Goal: Task Accomplishment & Management: Use online tool/utility

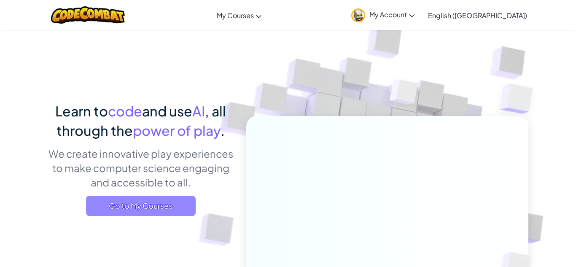
click at [118, 204] on span "Go to My Courses" at bounding box center [141, 206] width 110 height 20
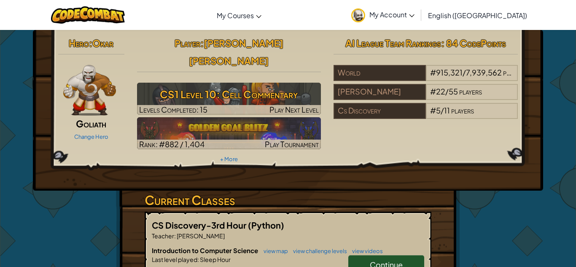
click at [395, 260] on span "Continue" at bounding box center [386, 265] width 33 height 10
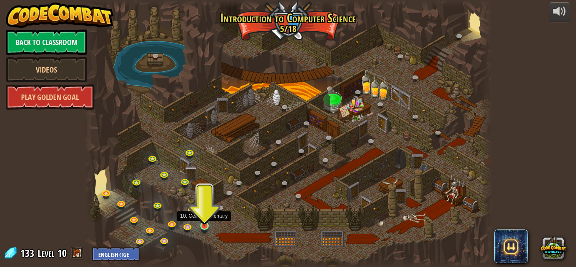
click at [203, 225] on img at bounding box center [204, 215] width 10 height 22
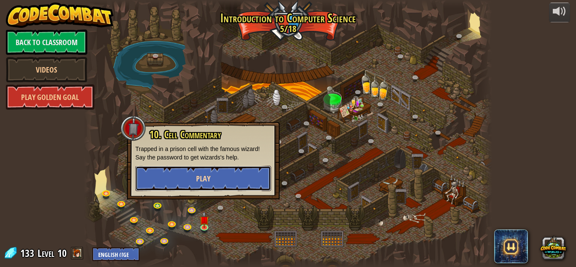
click at [211, 179] on button "Play" at bounding box center [203, 178] width 136 height 25
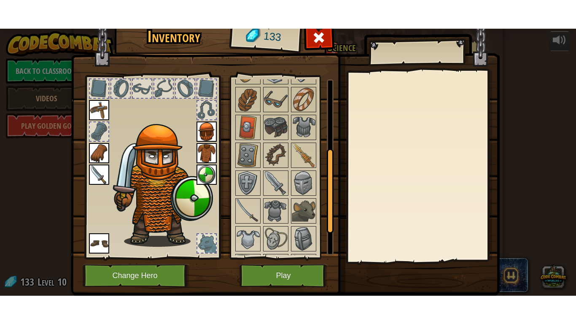
scroll to position [148, 0]
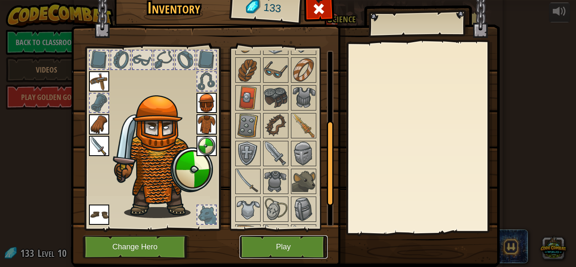
click at [280, 247] on button "Play" at bounding box center [283, 246] width 88 height 23
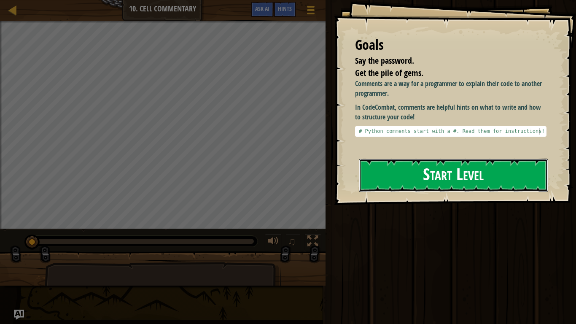
click at [458, 159] on button "Start Level" at bounding box center [453, 175] width 189 height 33
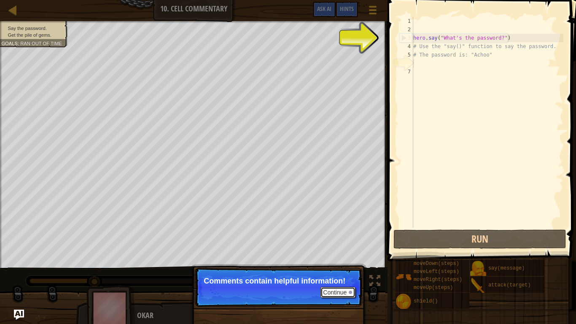
click at [341, 266] on button "Continue" at bounding box center [337, 292] width 35 height 11
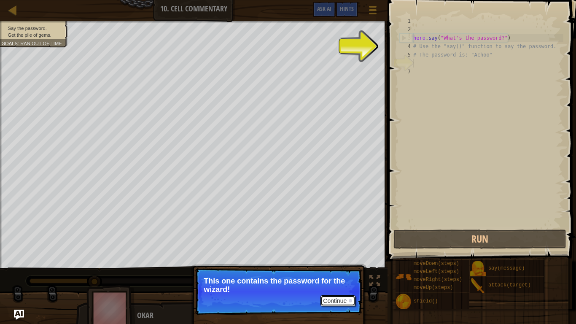
click at [340, 266] on button "Continue" at bounding box center [337, 300] width 35 height 11
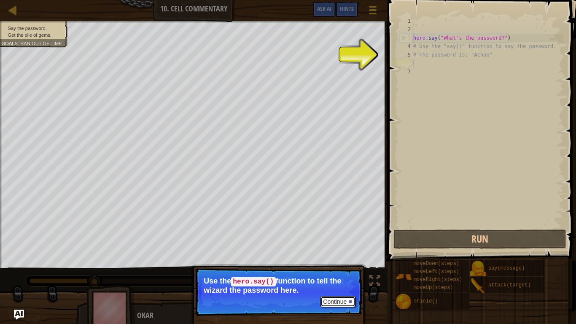
click at [339, 266] on button "Continue" at bounding box center [337, 301] width 35 height 11
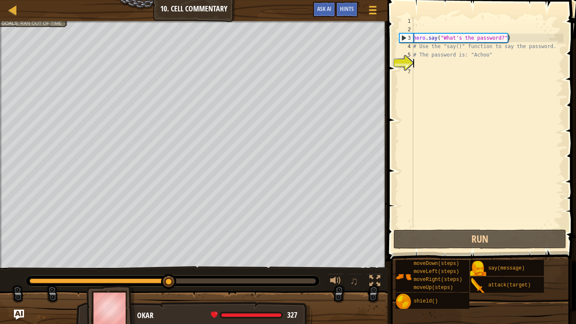
type textarea "m"
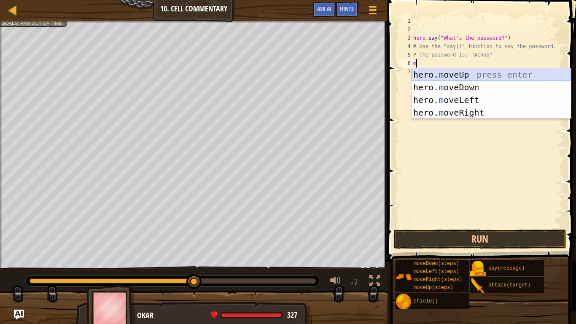
click at [442, 76] on div "hero. m oveUp press enter hero. m oveDown press enter hero. m oveLeft press ent…" at bounding box center [491, 106] width 159 height 76
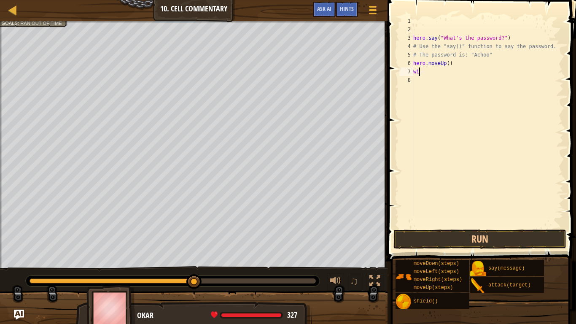
scroll to position [4, 0]
type textarea "w"
type textarea "b"
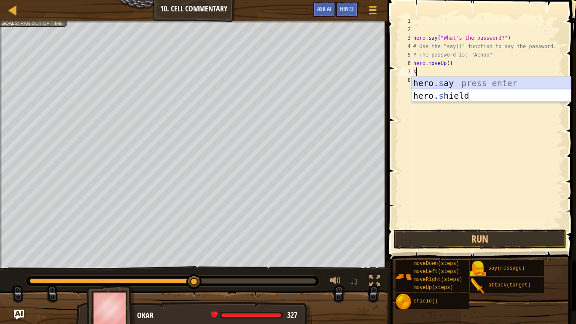
click at [452, 85] on div "hero. s ay press enter hero. s hield press enter" at bounding box center [491, 102] width 159 height 51
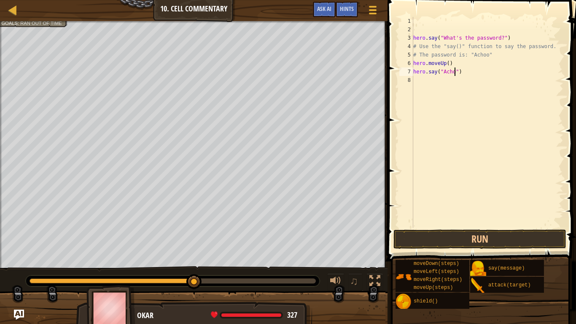
scroll to position [4, 7]
click at [538, 245] on button "Run" at bounding box center [479, 238] width 173 height 19
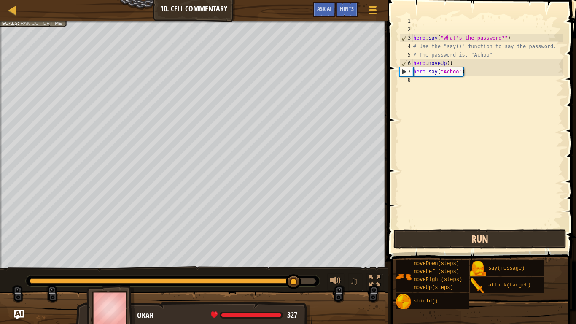
type textarea "hero.say("Achoo")"
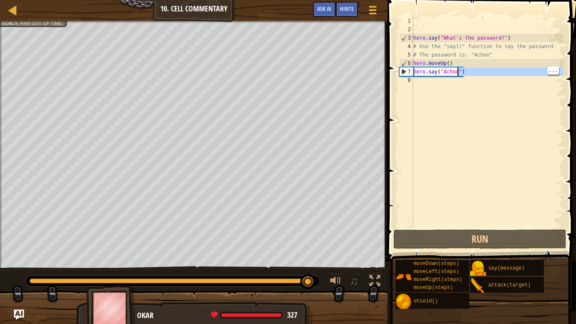
click at [471, 88] on div "hero . say ( "What's the password?" ) # Use the "say()" function to say the pas…" at bounding box center [488, 131] width 152 height 228
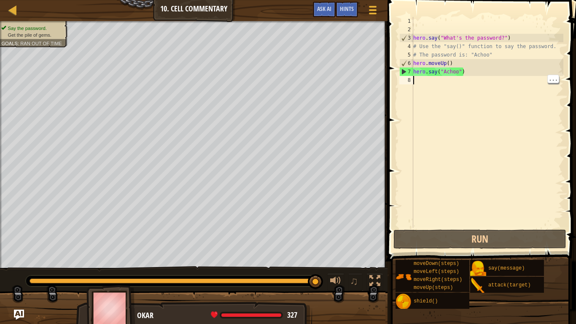
scroll to position [4, 0]
type textarea "m"
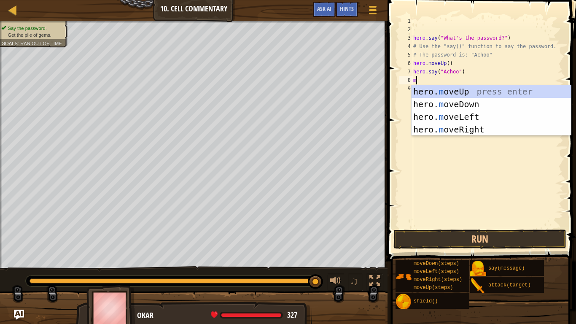
click at [503, 93] on div "hero. m oveUp press enter hero. m oveDown press enter hero. m oveLeft press ent…" at bounding box center [491, 123] width 159 height 76
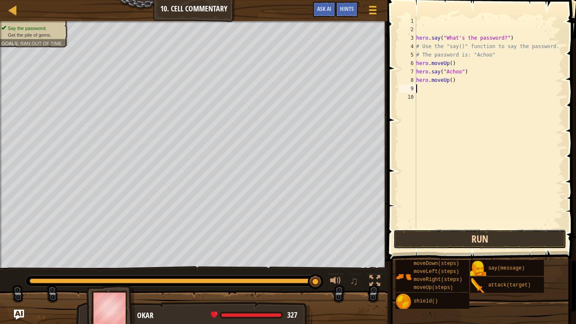
click at [511, 237] on button "Run" at bounding box center [479, 238] width 173 height 19
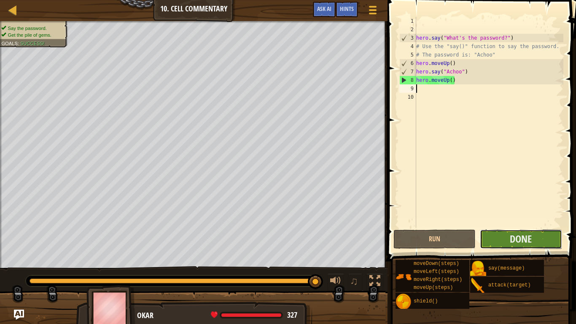
click at [546, 229] on button "Done" at bounding box center [521, 238] width 82 height 19
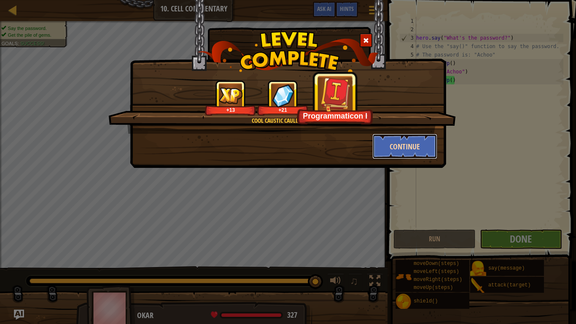
click at [416, 150] on button "Continue" at bounding box center [404, 146] width 65 height 25
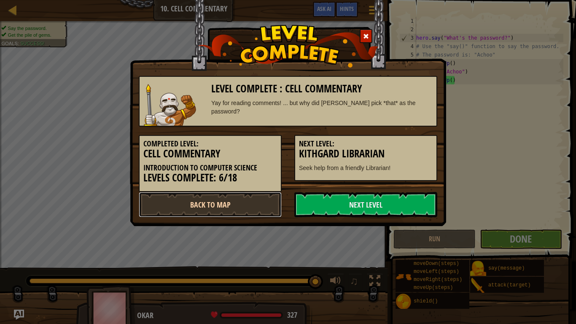
click at [263, 204] on link "Back to Map" at bounding box center [210, 204] width 143 height 25
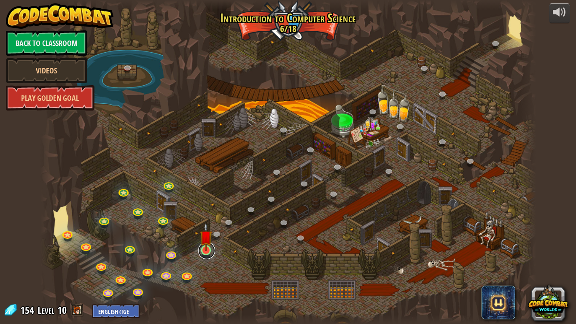
click at [208, 256] on link at bounding box center [206, 250] width 17 height 17
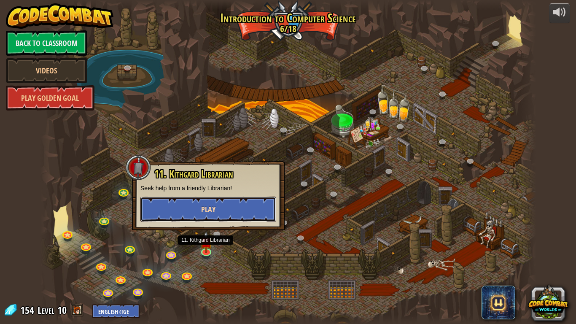
click at [232, 212] on button "Play" at bounding box center [208, 208] width 136 height 25
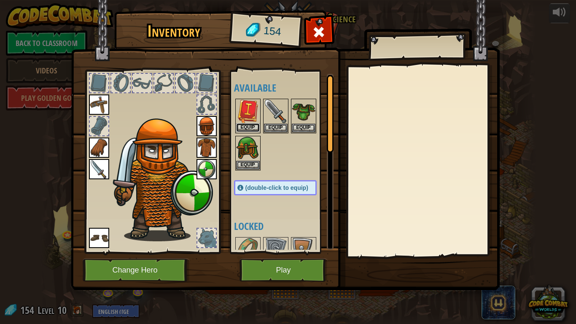
click at [250, 125] on button "Equip" at bounding box center [248, 127] width 24 height 9
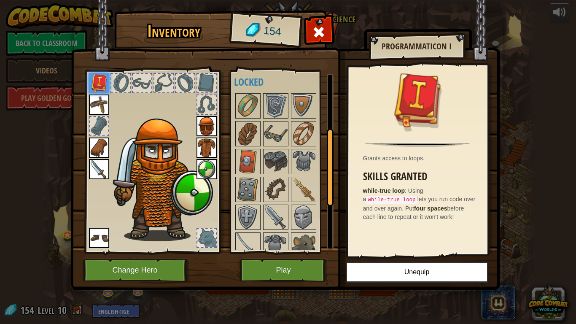
scroll to position [106, 0]
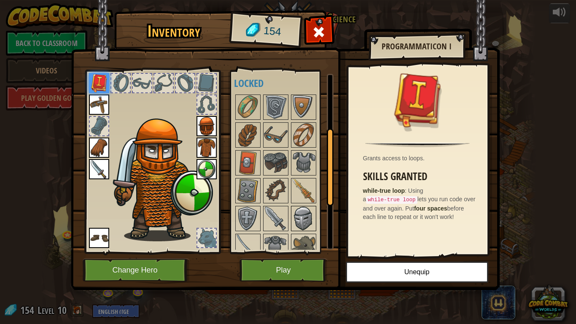
click at [306, 218] on img at bounding box center [304, 219] width 24 height 24
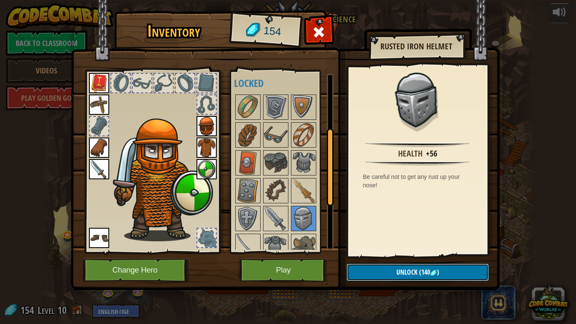
click at [463, 266] on button "Unlock (140 )" at bounding box center [418, 272] width 142 height 17
click at [461, 266] on button "Confirm" at bounding box center [418, 272] width 142 height 17
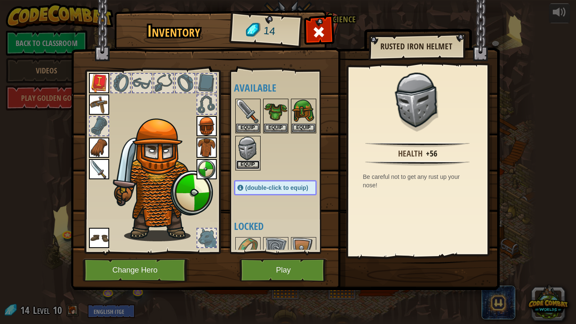
click at [250, 164] on button "Equip" at bounding box center [248, 164] width 24 height 9
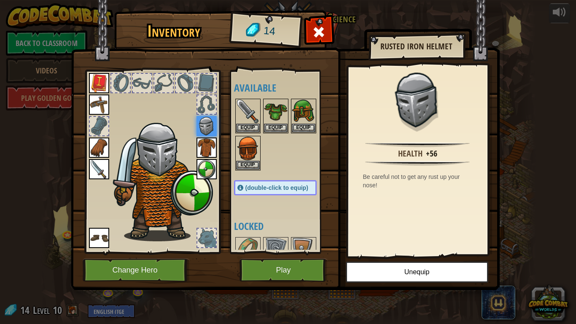
click at [0, 175] on div "Inventory 14 Available Equip Equip Equip Equip Equip Equip Equip Equip Equip Eq…" at bounding box center [288, 162] width 576 height 324
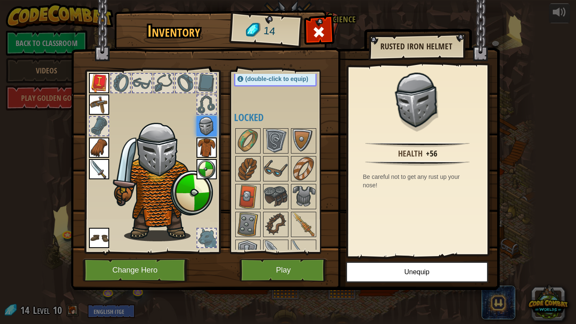
scroll to position [111, 0]
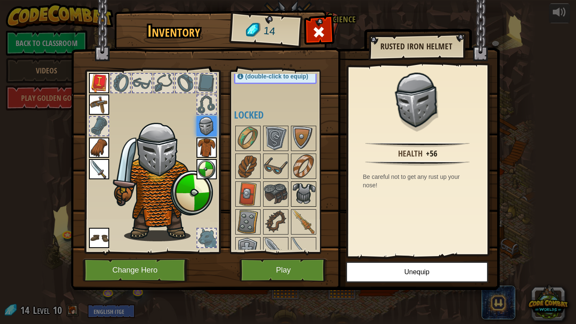
click at [304, 186] on img at bounding box center [304, 194] width 24 height 24
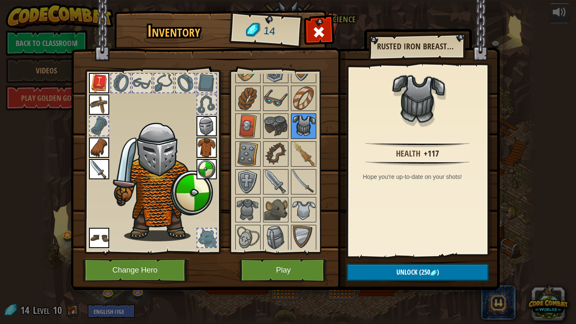
scroll to position [180, 0]
click at [303, 205] on img at bounding box center [304, 209] width 24 height 24
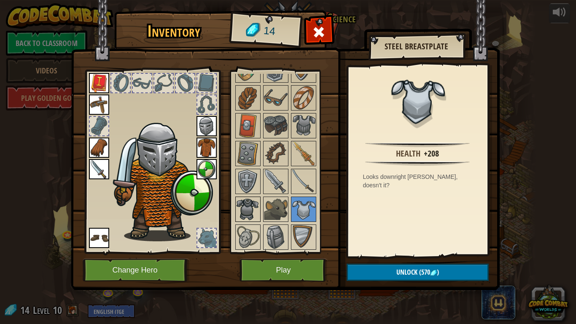
click at [247, 210] on img at bounding box center [248, 209] width 24 height 24
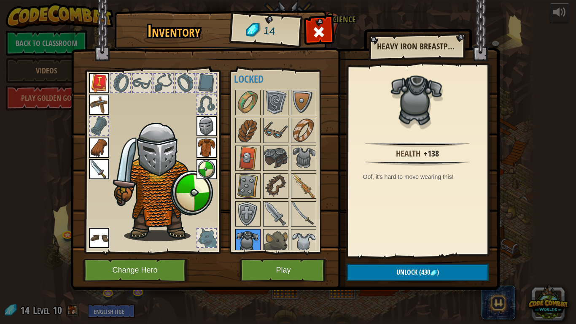
scroll to position [151, 0]
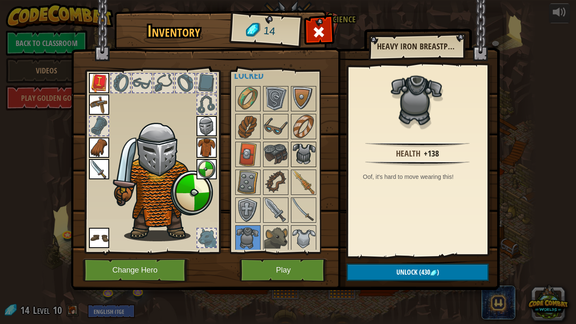
click at [304, 165] on img at bounding box center [304, 155] width 24 height 24
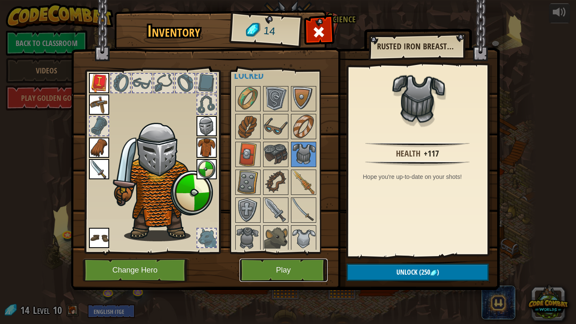
click at [291, 266] on button "Play" at bounding box center [283, 269] width 88 height 23
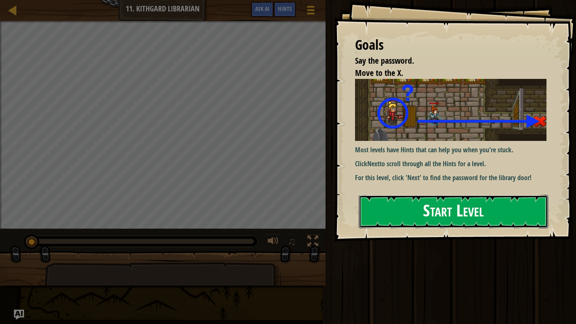
click at [490, 195] on button "Start Level" at bounding box center [453, 211] width 189 height 33
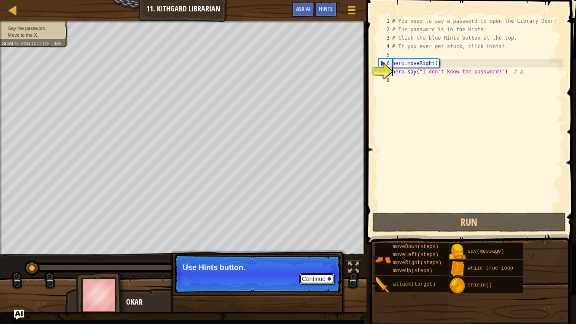
click at [321, 266] on button "Continue" at bounding box center [316, 278] width 35 height 11
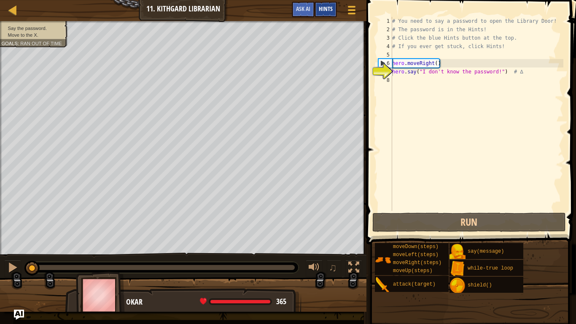
click at [325, 6] on span "Hints" at bounding box center [326, 9] width 14 height 8
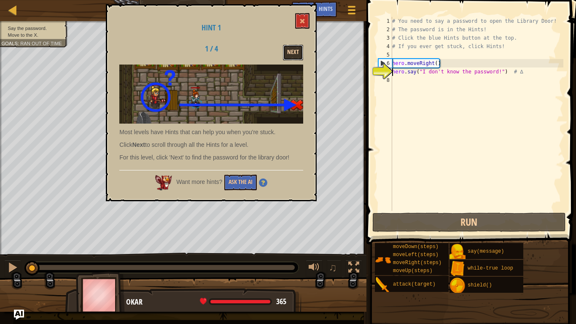
click at [294, 56] on button "Next" at bounding box center [293, 53] width 20 height 16
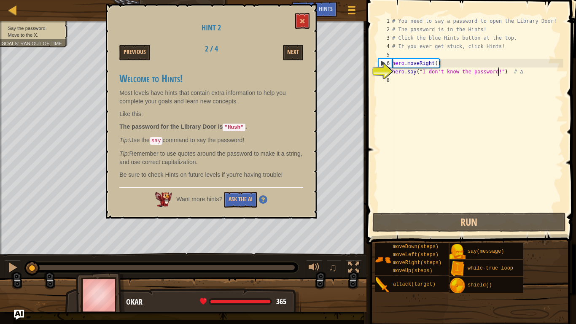
click at [498, 73] on div "# You need to say a password to open the Library Door! # The password is in the…" at bounding box center [476, 122] width 173 height 211
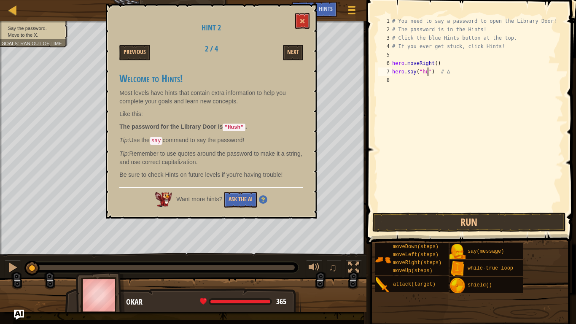
scroll to position [4, 6]
click at [425, 73] on div "# You need to say a password to open the Library Door! # The password is in the…" at bounding box center [476, 122] width 173 height 211
type textarea "hero.say("Hush") # ∆"
click at [307, 18] on button at bounding box center [302, 21] width 14 height 16
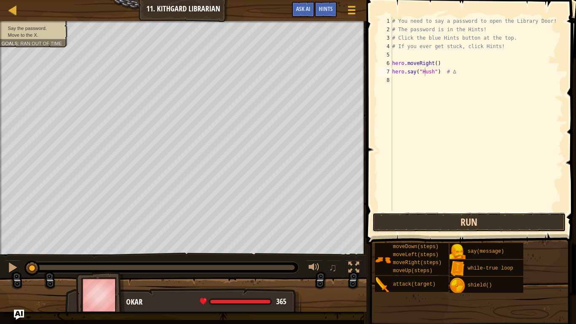
click at [529, 217] on button "Run" at bounding box center [469, 221] width 194 height 19
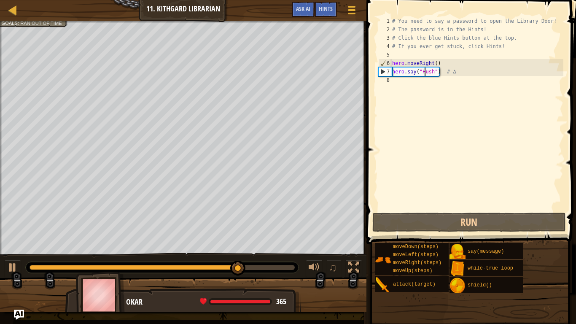
click at [477, 88] on div "# You need to say a password to open the Library Door! # The password is in the…" at bounding box center [476, 122] width 173 height 211
type textarea "m"
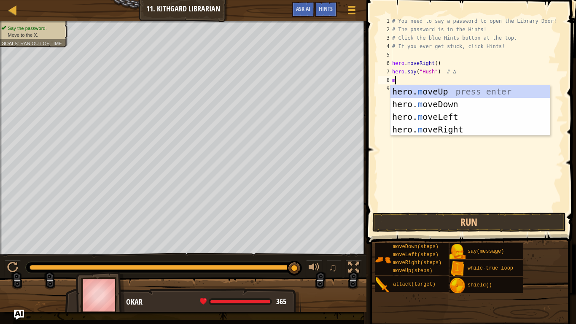
click at [480, 128] on div "hero. m oveUp press enter hero. m oveDown press enter hero. m oveLeft press ent…" at bounding box center [469, 123] width 159 height 76
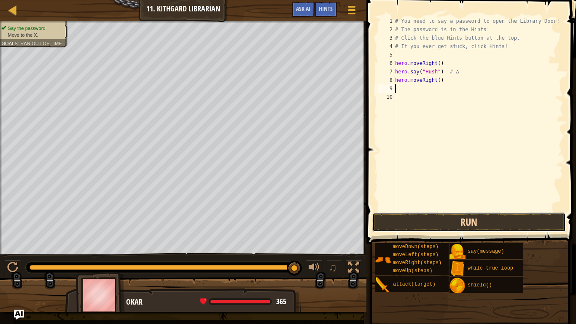
click at [495, 222] on button "Run" at bounding box center [469, 221] width 194 height 19
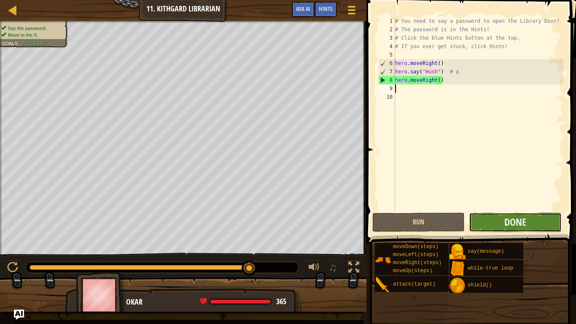
click at [549, 217] on button "Done" at bounding box center [515, 221] width 92 height 19
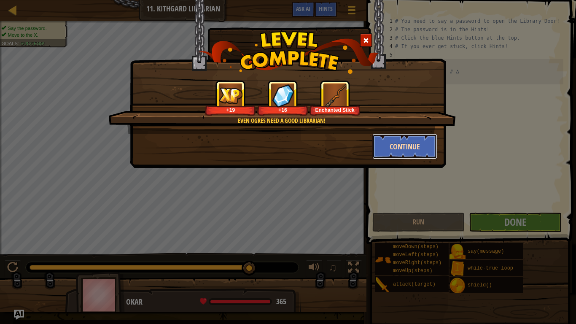
click at [409, 143] on button "Continue" at bounding box center [404, 146] width 65 height 25
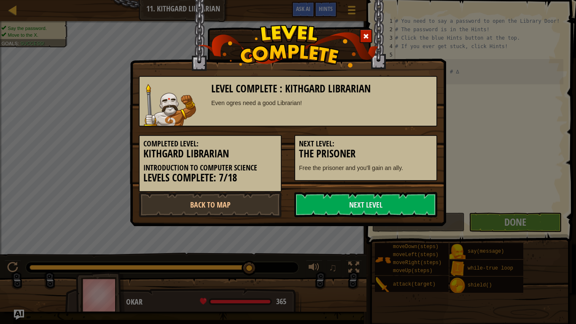
click at [420, 149] on h3 "The Prisoner" at bounding box center [366, 153] width 134 height 11
click at [419, 152] on h3 "The Prisoner" at bounding box center [366, 153] width 134 height 11
click at [397, 198] on link "Next Level" at bounding box center [365, 204] width 143 height 25
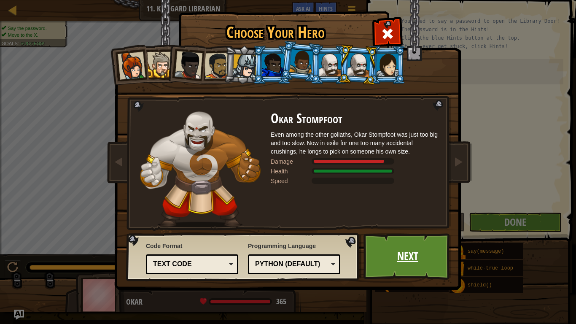
click at [410, 258] on link "Next" at bounding box center [407, 256] width 88 height 46
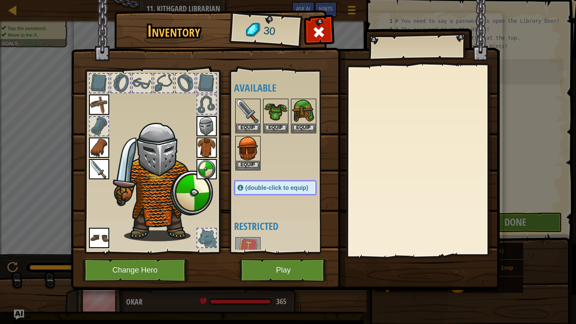
click at [360, 169] on div at bounding box center [422, 160] width 149 height 189
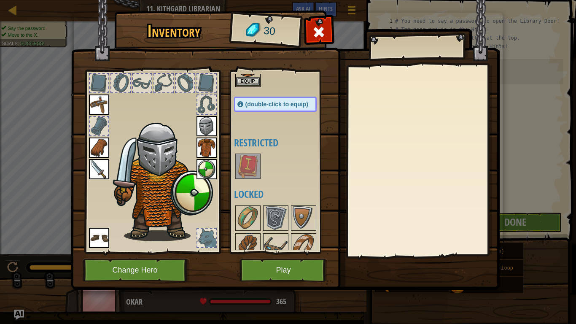
scroll to position [84, 0]
click at [256, 170] on img at bounding box center [248, 166] width 24 height 24
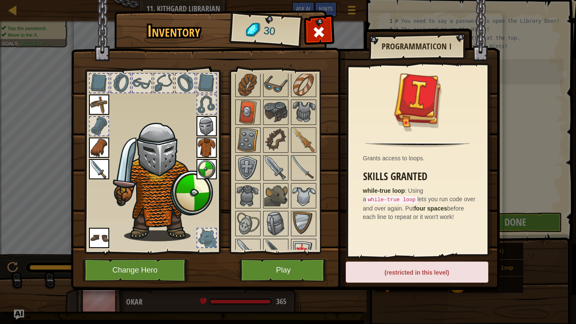
scroll to position [261, 0]
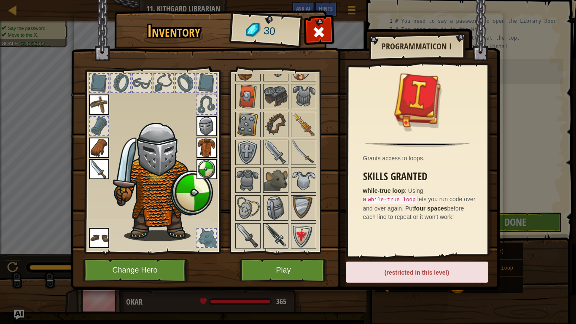
click at [279, 242] on img at bounding box center [276, 236] width 24 height 24
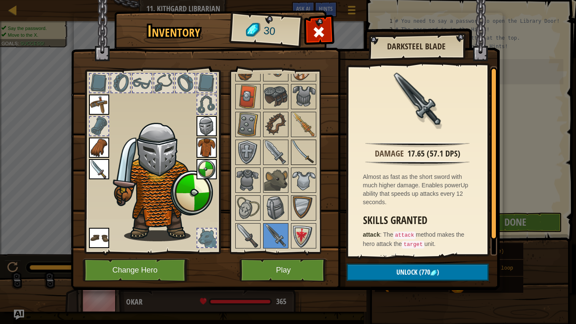
click at [301, 146] on img at bounding box center [304, 152] width 24 height 24
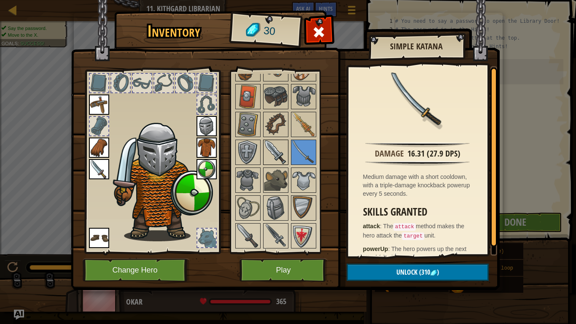
click at [281, 147] on img at bounding box center [276, 152] width 24 height 24
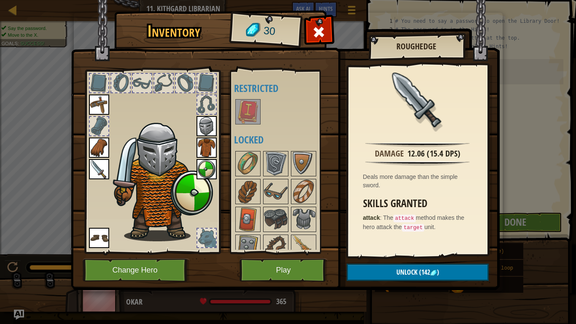
scroll to position [140, 0]
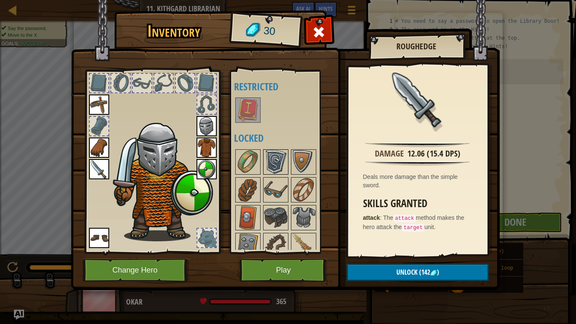
click at [277, 156] on img at bounding box center [276, 162] width 24 height 24
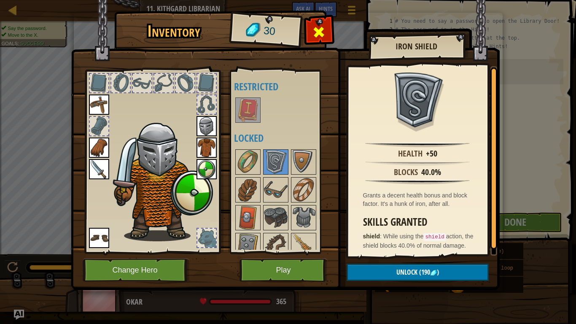
click at [321, 29] on span at bounding box center [318, 31] width 13 height 13
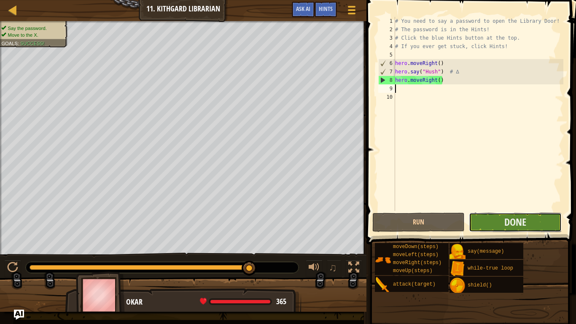
click at [484, 218] on button "Done" at bounding box center [515, 221] width 92 height 19
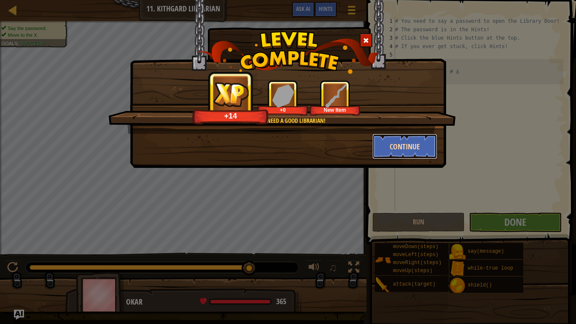
click at [402, 148] on button "Continue" at bounding box center [404, 146] width 65 height 25
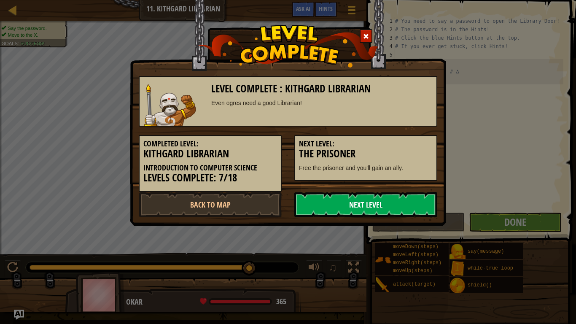
click at [368, 204] on link "Next Level" at bounding box center [365, 204] width 143 height 25
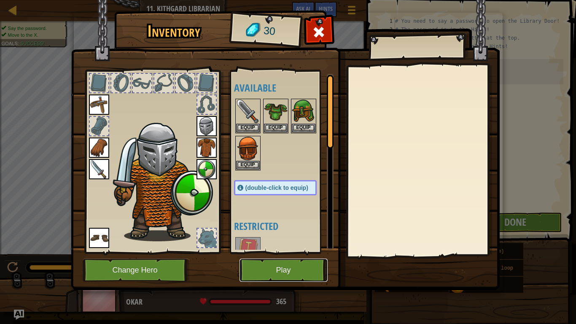
click at [292, 266] on button "Play" at bounding box center [283, 269] width 88 height 23
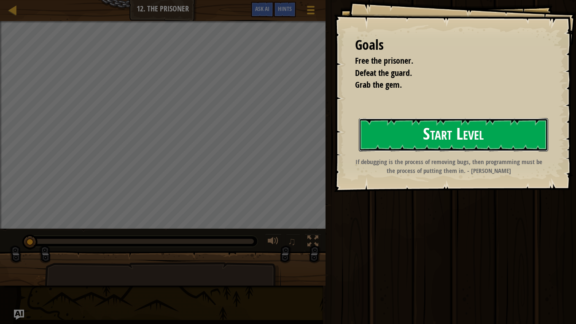
click at [423, 130] on button "Start Level" at bounding box center [453, 134] width 189 height 33
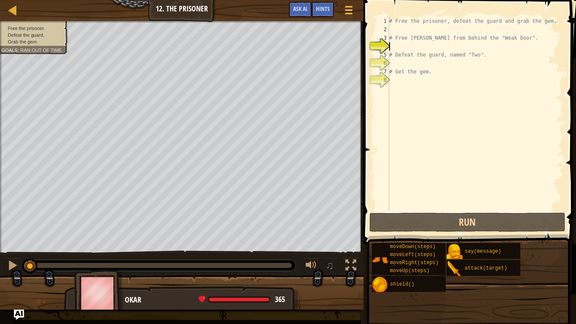
click at [393, 48] on div "# Free the prisoner, defeat the guard and grab the gem. # Free [PERSON_NAME] fr…" at bounding box center [475, 122] width 176 height 211
type textarea "m"
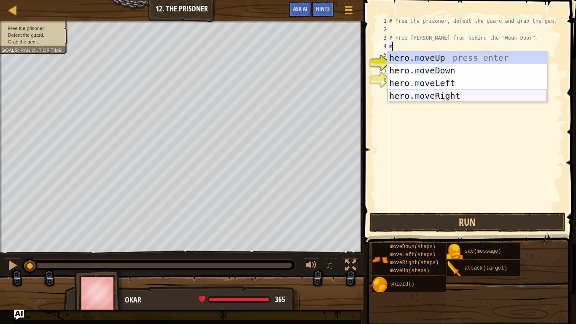
click at [407, 95] on div "hero. m oveUp press enter hero. m oveDown press enter hero. m oveLeft press ent…" at bounding box center [466, 89] width 159 height 76
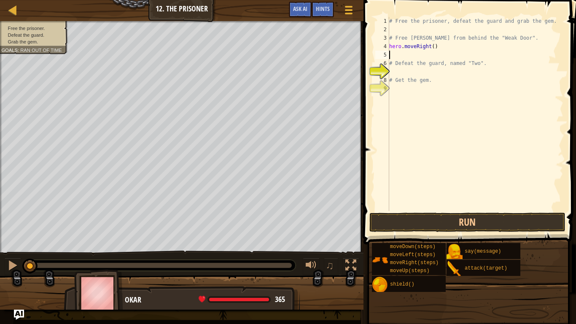
type textarea "w"
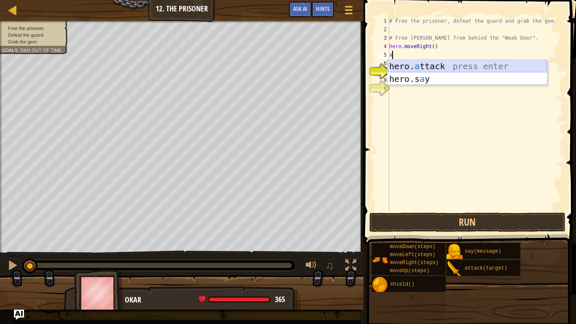
click at [417, 67] on div "hero. a ttack press enter hero.s a y press enter" at bounding box center [466, 85] width 159 height 51
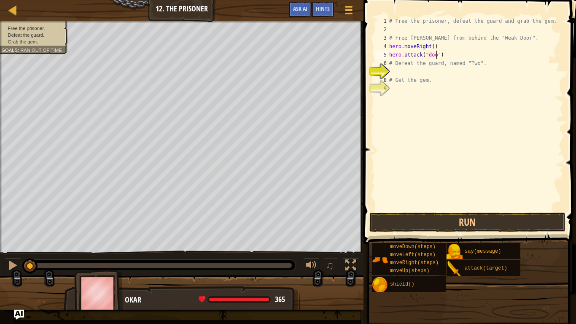
type textarea "hero.attack("door")"
click at [417, 74] on div "# Free the prisoner, defeat the guard and grab the gem. # Free [PERSON_NAME] fr…" at bounding box center [475, 122] width 176 height 211
type textarea "a"
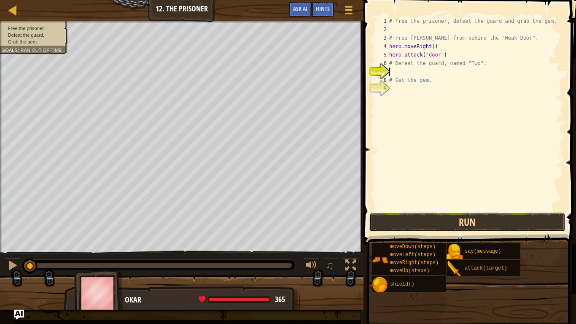
click at [522, 223] on button "Run" at bounding box center [467, 221] width 196 height 19
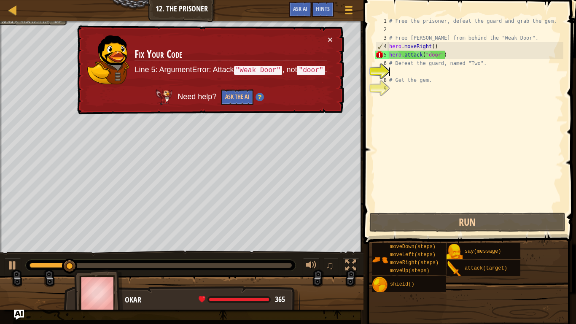
click at [428, 54] on div "# Free the prisoner, defeat the guard and grab the gem. # Free [PERSON_NAME] fr…" at bounding box center [475, 122] width 176 height 211
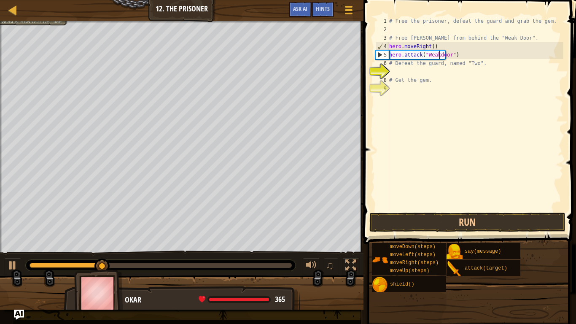
scroll to position [4, 7]
click at [445, 56] on div "# Free the prisoner, defeat the guard and grab the gem. # Free [PERSON_NAME] fr…" at bounding box center [475, 122] width 176 height 211
click at [445, 55] on div "# Free the prisoner, defeat the guard and grab the gem. # Free [PERSON_NAME] fr…" at bounding box center [475, 122] width 176 height 211
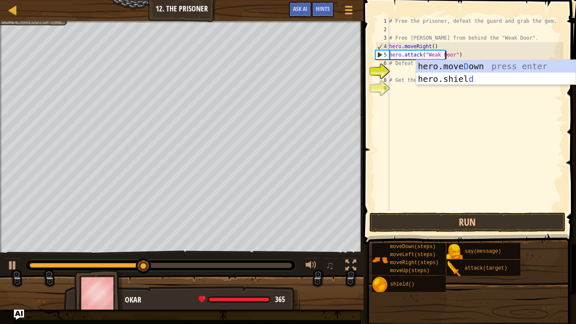
scroll to position [4, 8]
type textarea "hero.attack("Weak Door")"
click at [529, 218] on button "Run" at bounding box center [467, 221] width 196 height 19
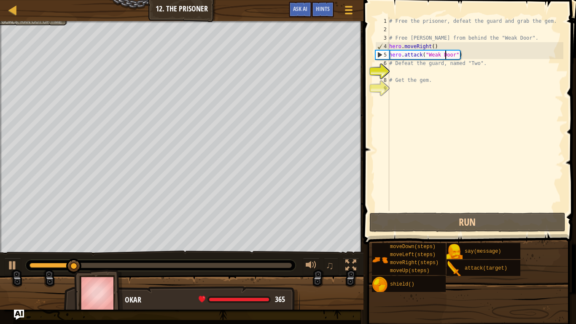
click at [453, 70] on div "# Free the prisoner, defeat the guard and grab the gem. # Free [PERSON_NAME] fr…" at bounding box center [475, 122] width 176 height 211
type textarea "m"
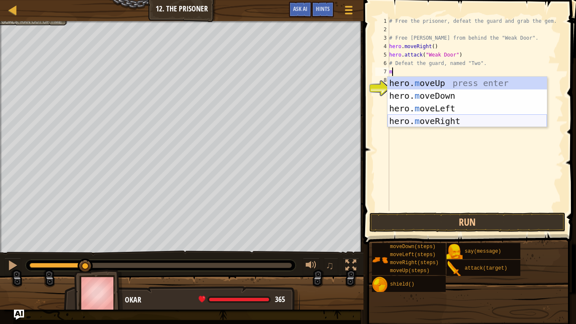
click at [446, 121] on div "hero. m oveUp press enter hero. m oveDown press enter hero. m oveLeft press ent…" at bounding box center [466, 115] width 159 height 76
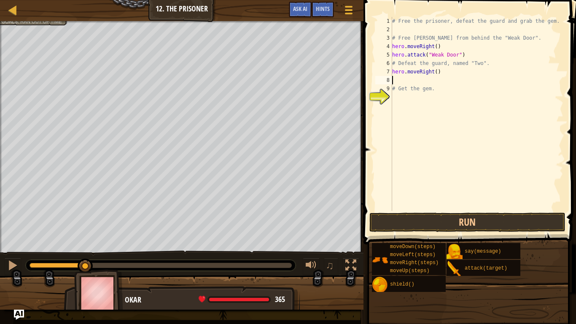
click at [437, 70] on div "# Free the prisoner, defeat the guard and grab the gem. # Free [PERSON_NAME] fr…" at bounding box center [476, 122] width 173 height 211
type textarea "hero.moveRight(3)"
click at [426, 81] on div "# Free the prisoner, defeat the guard and grab the gem. # Free [PERSON_NAME] fr…" at bounding box center [476, 122] width 173 height 211
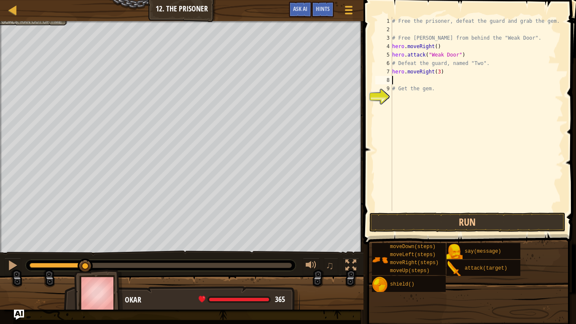
type textarea "m"
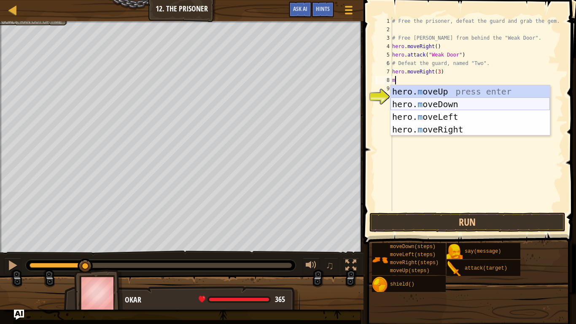
click at [433, 106] on div "hero. m oveUp press enter hero. m oveDown press enter hero. m oveLeft press ent…" at bounding box center [469, 123] width 159 height 76
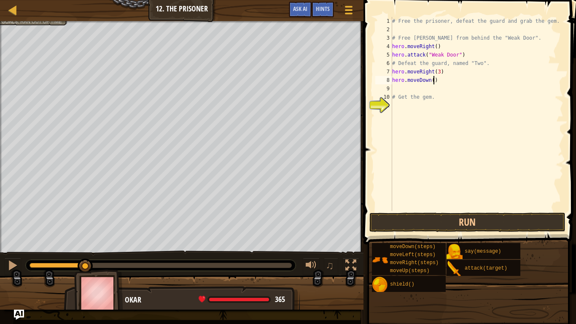
click at [435, 81] on div "# Free the prisoner, defeat the guard and grab the gem. # Free [PERSON_NAME] fr…" at bounding box center [476, 122] width 173 height 211
click at [438, 73] on div "# Free the prisoner, defeat the guard and grab the gem. # Free [PERSON_NAME] fr…" at bounding box center [476, 122] width 173 height 211
type textarea "hero.moveRight(2)"
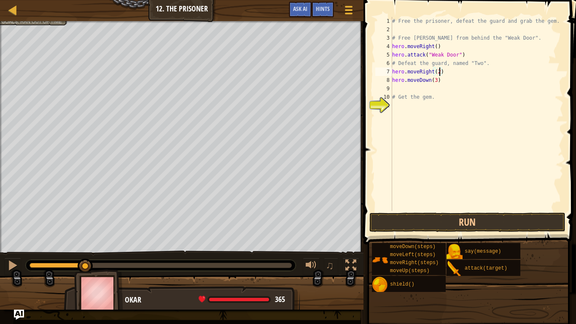
click at [405, 91] on div "# Free the prisoner, defeat the guard and grab the gem. # Free [PERSON_NAME] fr…" at bounding box center [476, 122] width 173 height 211
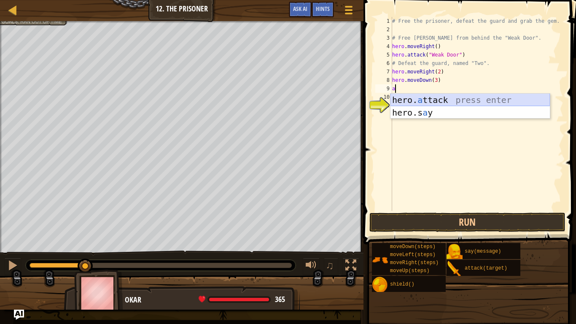
click at [414, 97] on div "hero. a ttack press enter hero.s a y press enter" at bounding box center [469, 119] width 159 height 51
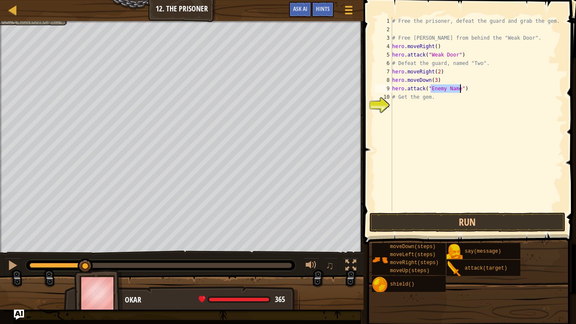
click at [89, 266] on div "Map Introduction to Computer Science 12. The Prisoner Game Menu Done Hints Ask …" at bounding box center [288, 162] width 576 height 324
click at [455, 87] on div "# Free the prisoner, defeat the guard and grab the gem. # Free [PERSON_NAME] fr…" at bounding box center [476, 114] width 173 height 194
click at [459, 89] on div "# Free the prisoner, defeat the guard and grab the gem. # Free [PERSON_NAME] fr…" at bounding box center [476, 122] width 173 height 211
type textarea "hero.attack("Two")"
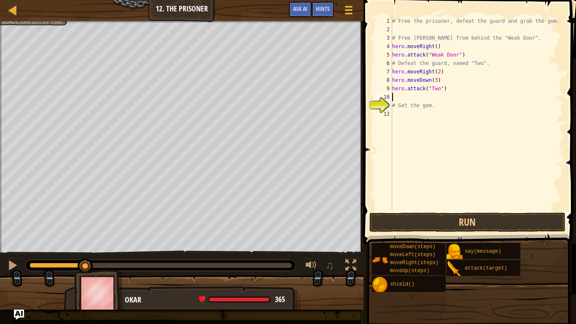
scroll to position [4, 0]
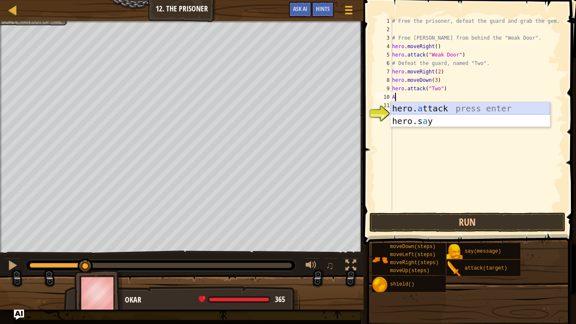
click at [457, 109] on div "hero. a ttack press enter hero.s a y press enter" at bounding box center [469, 127] width 159 height 51
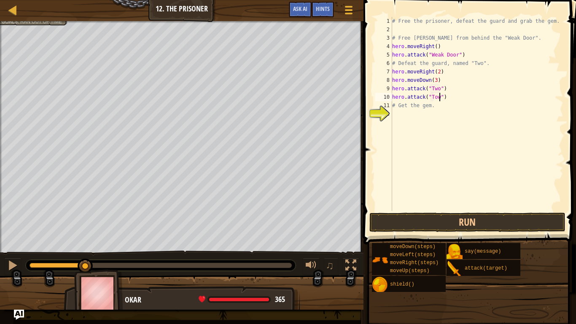
scroll to position [4, 7]
type textarea "hero.attack("Two")"
click at [429, 113] on div "# Free the prisoner, defeat the guard and grab the gem. # Free [PERSON_NAME] fr…" at bounding box center [476, 122] width 173 height 211
click at [438, 121] on div "# Free the prisoner, defeat the guard and grab the gem. # Free [PERSON_NAME] fr…" at bounding box center [476, 122] width 173 height 211
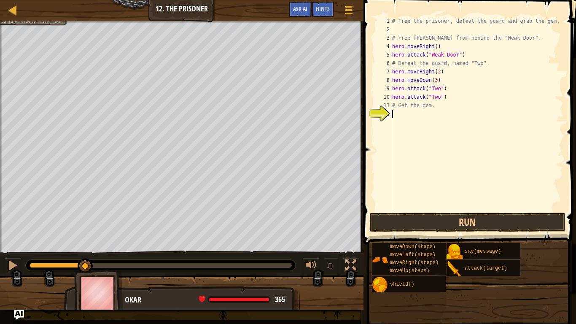
type textarea "G"
click at [511, 223] on button "Run" at bounding box center [467, 221] width 196 height 19
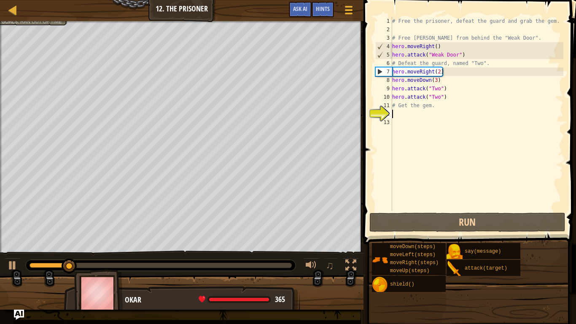
click at [437, 73] on div "# Free the prisoner, defeat the guard and grab the gem. # Free [PERSON_NAME] fr…" at bounding box center [476, 122] width 173 height 211
click at [443, 72] on div "# Free the prisoner, defeat the guard and grab the gem. # Free [PERSON_NAME] fr…" at bounding box center [476, 122] width 173 height 211
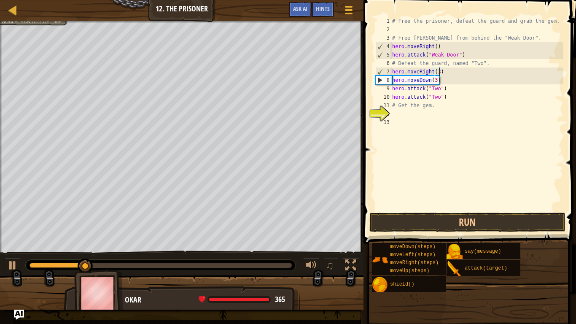
scroll to position [4, 7]
type textarea "hero.moveRight(3)"
click at [534, 223] on button "Run" at bounding box center [467, 221] width 196 height 19
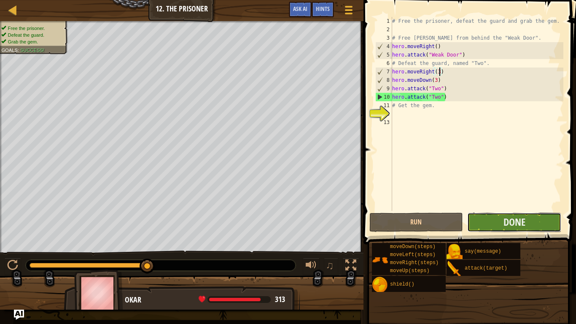
click at [536, 222] on button "Done" at bounding box center [514, 221] width 94 height 19
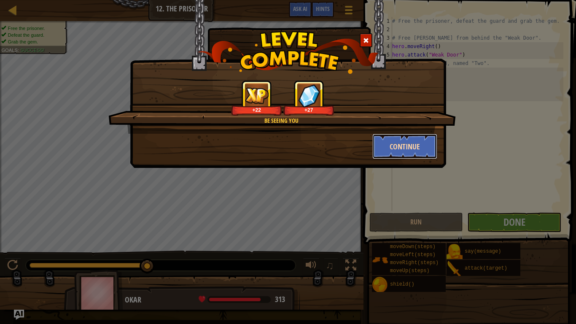
click at [422, 148] on button "Continue" at bounding box center [404, 146] width 65 height 25
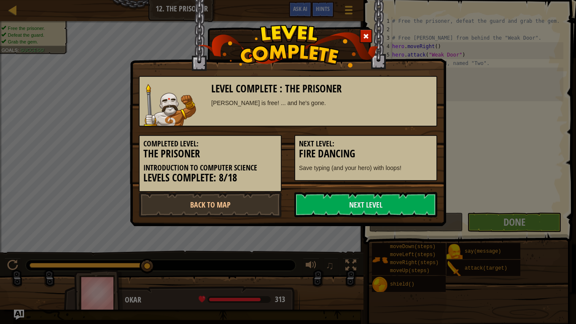
click at [417, 151] on h3 "Fire Dancing" at bounding box center [366, 153] width 134 height 11
click at [414, 204] on link "Next Level" at bounding box center [365, 204] width 143 height 25
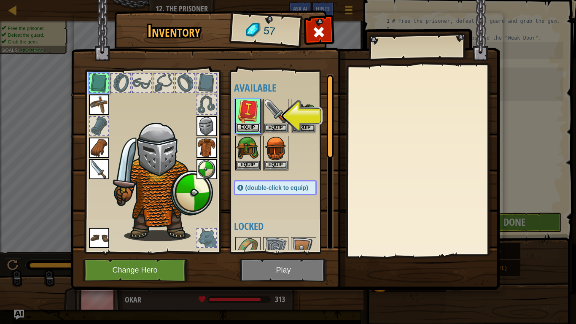
click at [242, 125] on button "Equip" at bounding box center [248, 127] width 24 height 9
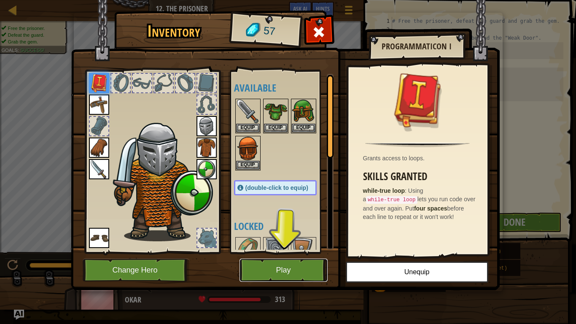
click at [313, 266] on button "Play" at bounding box center [283, 269] width 88 height 23
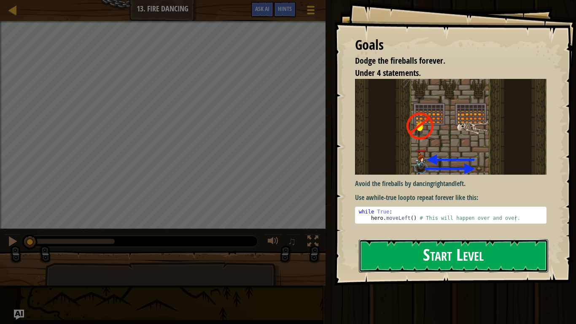
click at [498, 263] on button "Start Level" at bounding box center [453, 255] width 189 height 33
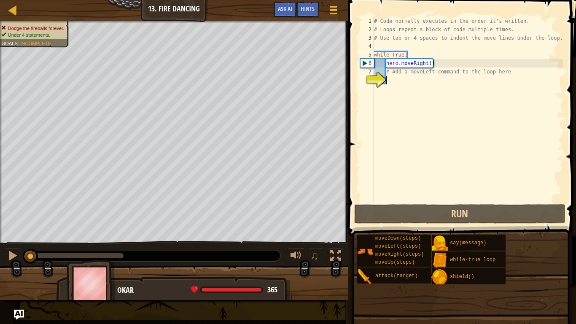
type textarea "m"
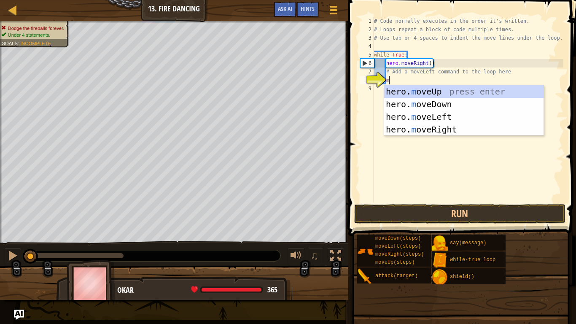
scroll to position [4, 2]
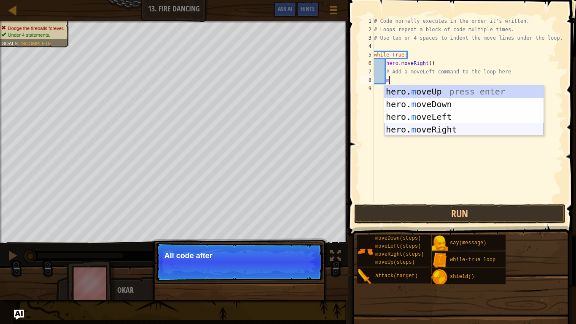
click at [444, 130] on div "hero. m oveUp press enter hero. m oveDown press enter hero. m oveLeft press ent…" at bounding box center [463, 123] width 159 height 76
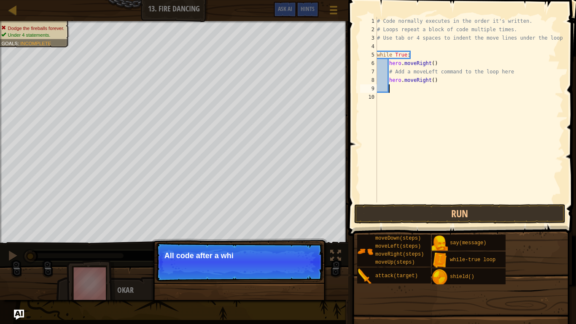
scroll to position [4, 1]
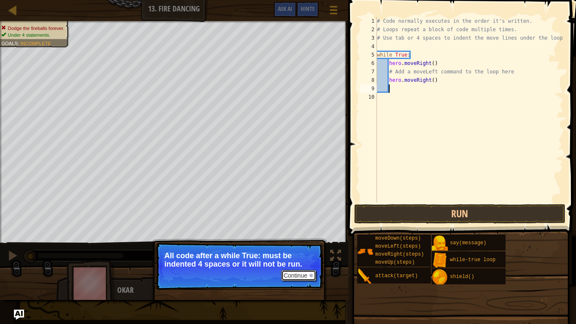
click at [303, 266] on button "Continue" at bounding box center [298, 275] width 35 height 11
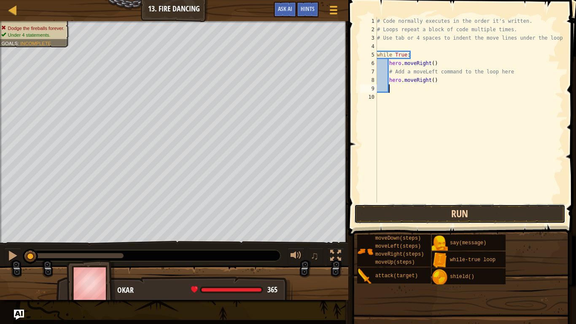
click at [519, 214] on button "Run" at bounding box center [459, 213] width 211 height 19
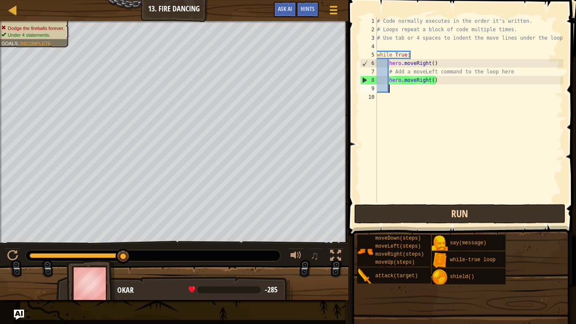
type textarea "j"
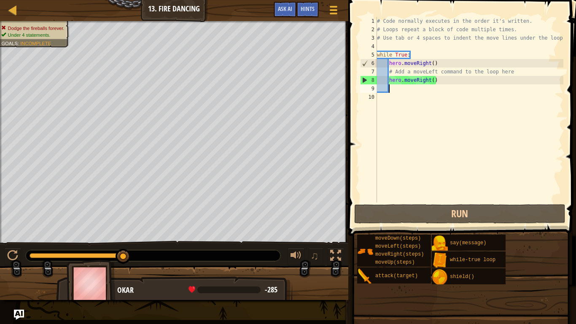
click at [437, 81] on div "# Code normally executes in the order it's written. # Loops repeat a block of c…" at bounding box center [469, 118] width 188 height 202
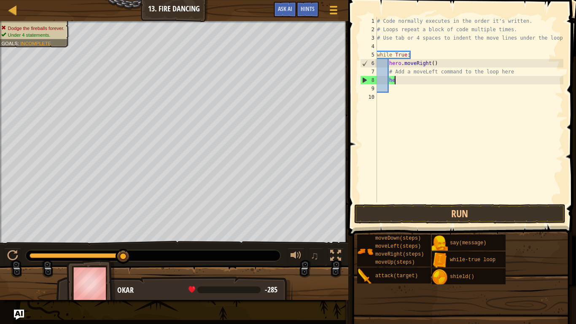
type textarea "h"
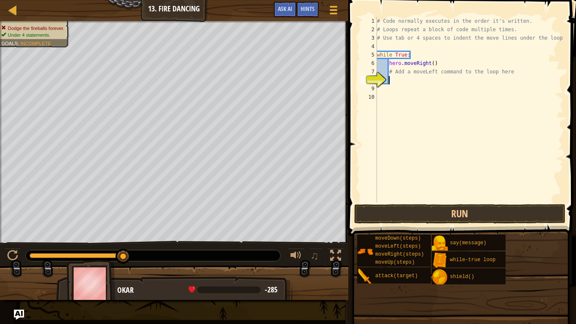
type textarea "w"
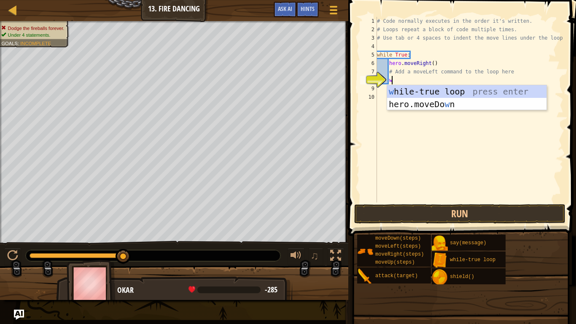
scroll to position [4, 2]
click at [446, 91] on div "w [PERSON_NAME]-true loop press enter hero.moveDo w n press enter" at bounding box center [466, 110] width 159 height 51
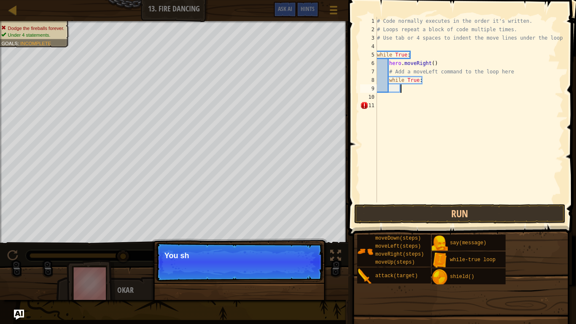
click at [426, 83] on div "# Code normally executes in the order it's written. # Loops repeat a block of c…" at bounding box center [469, 118] width 188 height 202
click at [302, 266] on button "Continue" at bounding box center [298, 266] width 35 height 11
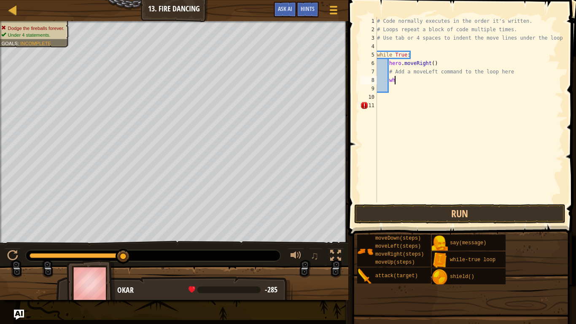
type textarea "w"
click at [394, 68] on div "# Code normally executes in the order it's written. # Loops repeat a block of c…" at bounding box center [469, 118] width 188 height 202
type textarea "# Add a moveLeft command to the loop here"
click at [410, 82] on div "# Code normally executes in the order it's written. # Loops repeat a block of c…" at bounding box center [469, 118] width 188 height 202
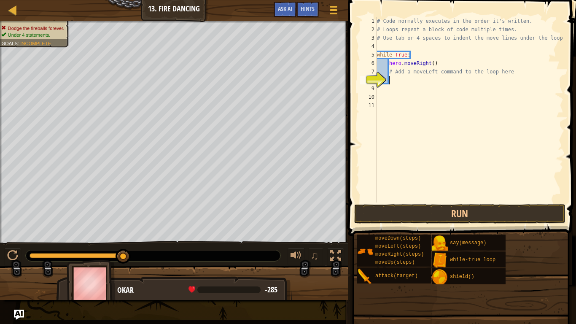
type textarea "m"
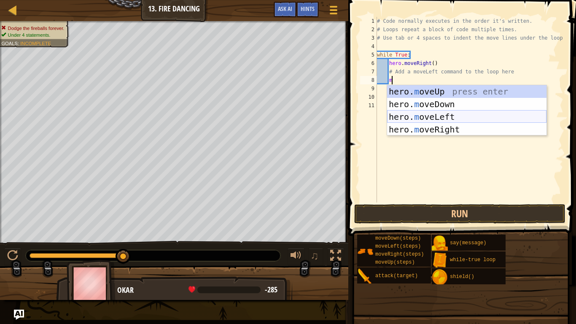
click at [415, 118] on div "hero. m oveUp press enter hero. m oveDown press enter hero. m oveLeft press ent…" at bounding box center [466, 123] width 159 height 76
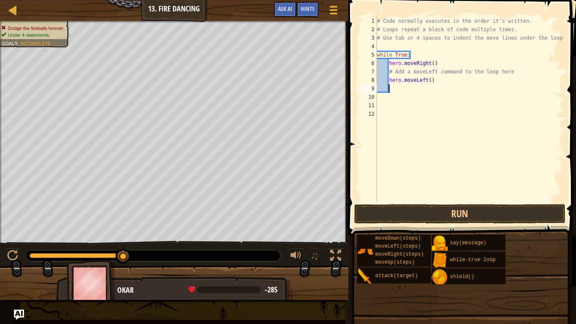
scroll to position [4, 1]
click at [419, 211] on button "Run" at bounding box center [459, 213] width 211 height 19
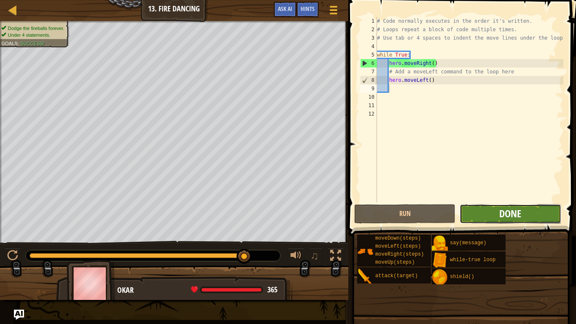
click at [515, 215] on span "Done" at bounding box center [510, 213] width 22 height 13
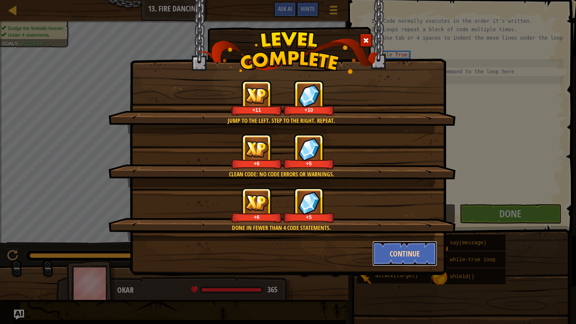
click at [407, 252] on button "Continue" at bounding box center [404, 253] width 65 height 25
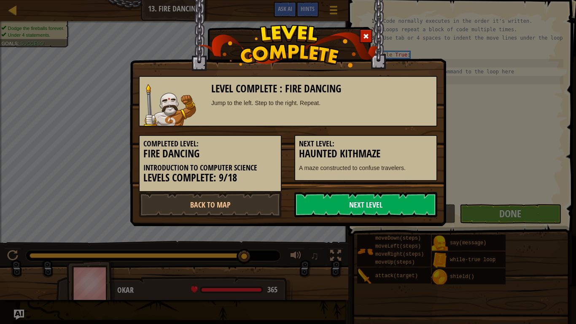
click at [403, 209] on link "Next Level" at bounding box center [365, 204] width 143 height 25
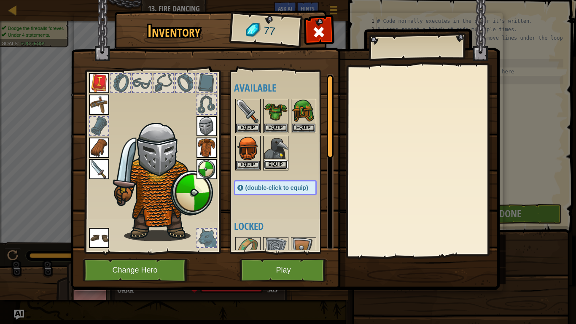
click at [275, 166] on button "Equip" at bounding box center [276, 164] width 24 height 9
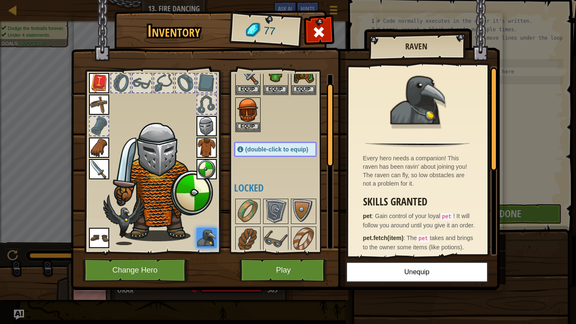
scroll to position [0, 0]
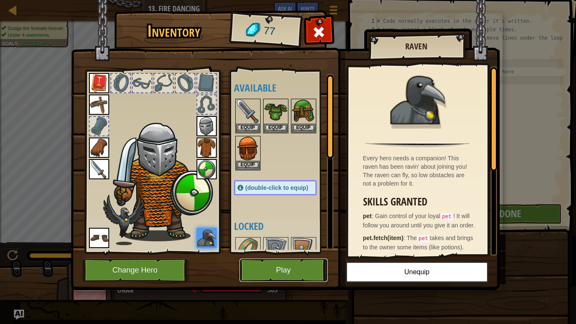
click at [264, 266] on button "Play" at bounding box center [283, 269] width 88 height 23
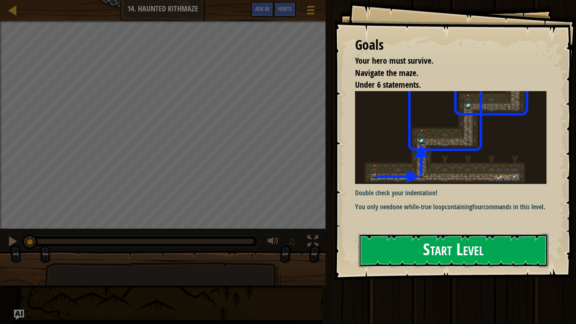
click at [375, 257] on button "Start Level" at bounding box center [453, 250] width 189 height 33
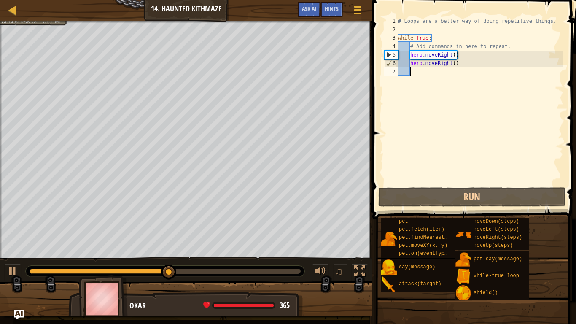
click at [457, 65] on div "# Loops are a better way of doing repetitive things. while True : # Add command…" at bounding box center [479, 110] width 167 height 186
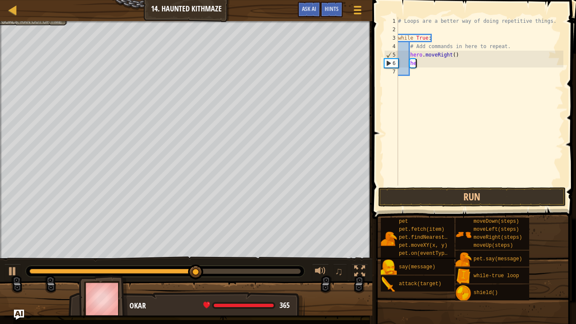
type textarea "h"
click at [460, 57] on div "# Loops are a better way of doing repetitive things. while True : # Add command…" at bounding box center [479, 110] width 167 height 186
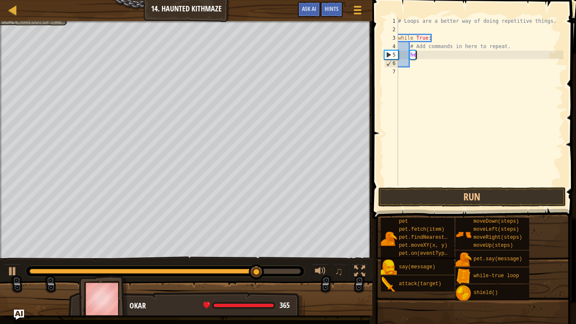
type textarea "h"
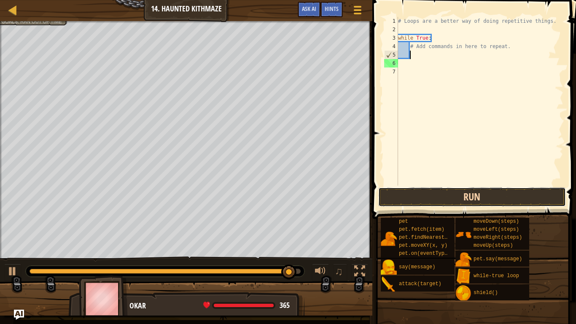
click at [519, 197] on button "Run" at bounding box center [472, 196] width 188 height 19
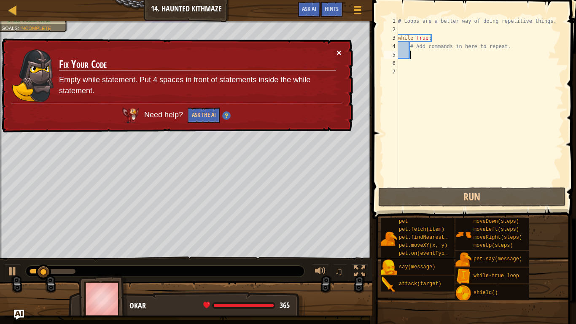
click at [339, 51] on button "×" at bounding box center [338, 52] width 5 height 9
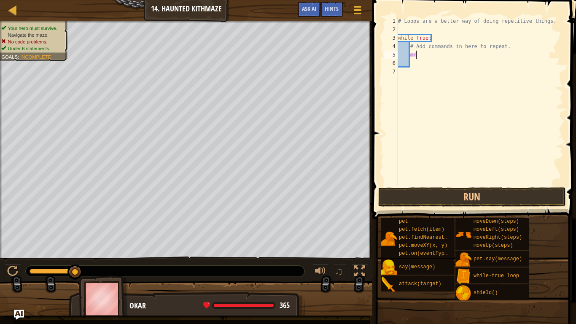
type textarea "m"
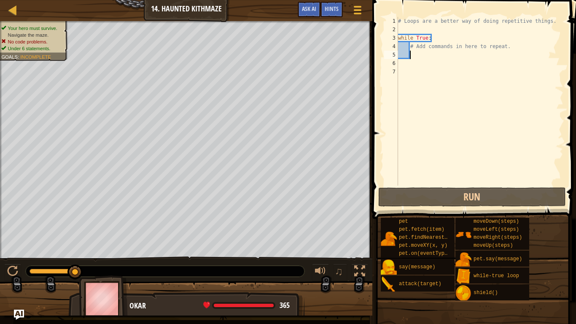
type textarea "m"
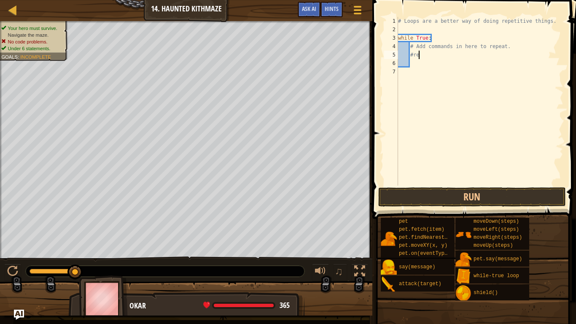
scroll to position [4, 3]
type textarea "#repeat"
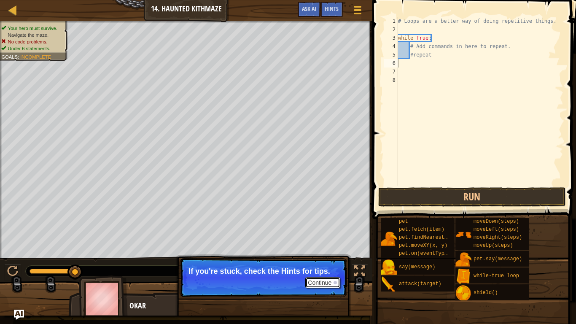
click at [324, 266] on button "Continue" at bounding box center [322, 282] width 35 height 11
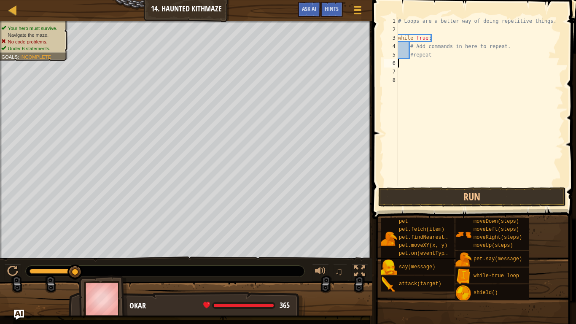
click at [440, 56] on div "# Loops are a better way of doing repetitive things. while True : # Add command…" at bounding box center [479, 110] width 167 height 186
type textarea "#repeat"
click at [412, 65] on div "# Loops are a better way of doing repetitive things. while True : # Add command…" at bounding box center [479, 110] width 167 height 186
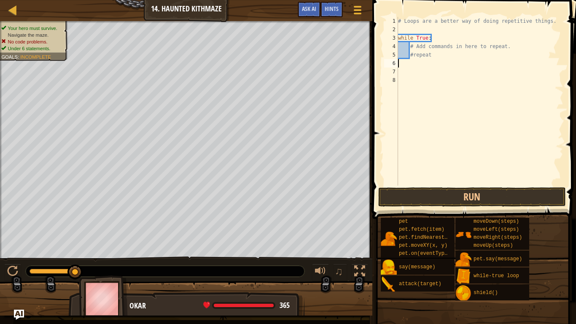
click at [434, 34] on div "# Loops are a better way of doing repetitive things. while True : # Add command…" at bounding box center [479, 110] width 167 height 186
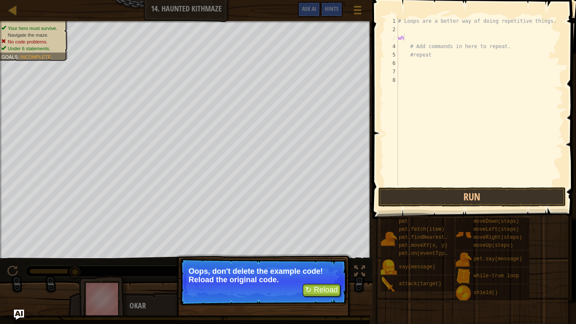
type textarea "wh"
click at [337, 266] on button "↻ Reload" at bounding box center [322, 290] width 38 height 13
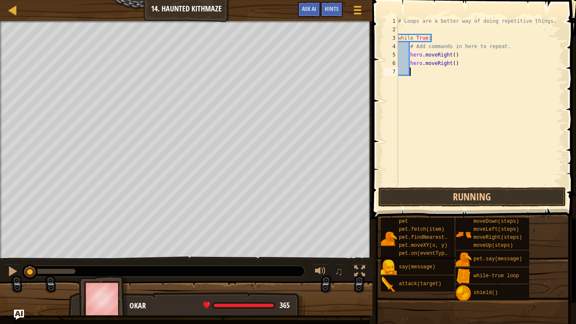
scroll to position [4, 0]
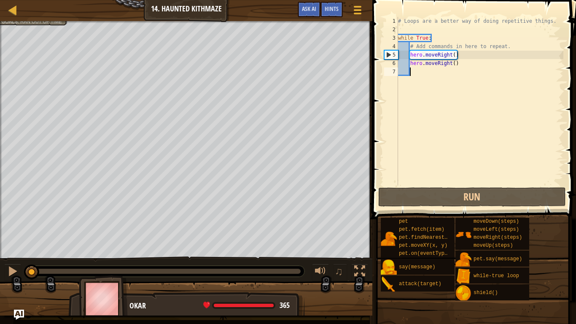
click at [460, 63] on div "# Loops are a better way of doing repetitive things. while True : # Add command…" at bounding box center [479, 110] width 167 height 186
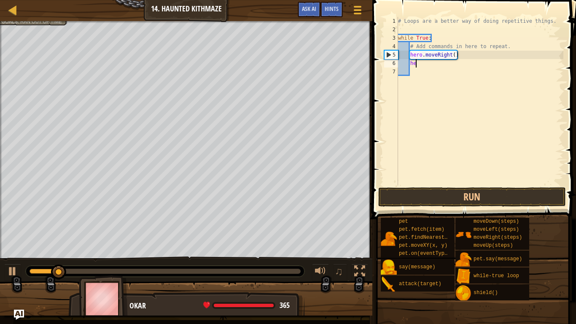
type textarea "h"
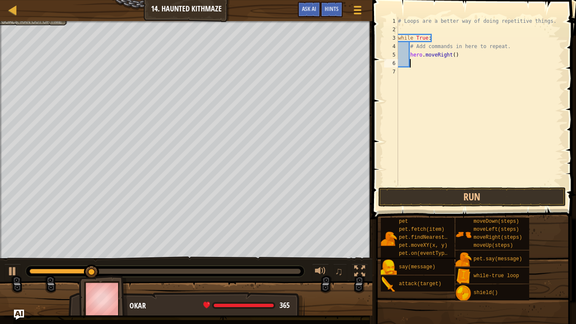
click at [462, 57] on div "# Loops are a better way of doing repetitive things. while True : # Add command…" at bounding box center [479, 110] width 167 height 186
type textarea "h"
click at [69, 266] on div "Okar 365 x: 82 y: 10 x: 94 y: 10" at bounding box center [186, 327] width 236 height 70
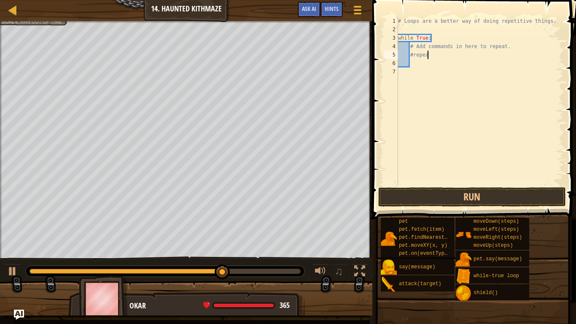
type textarea "#repeat"
type textarea "m"
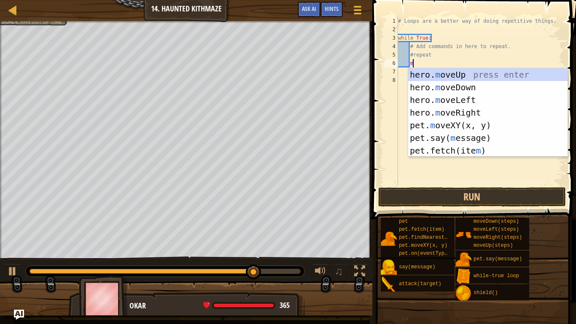
scroll to position [4, 2]
click at [468, 112] on div "hero. m oveUp press enter hero. m oveDown press enter hero. m oveLeft press ent…" at bounding box center [487, 125] width 159 height 114
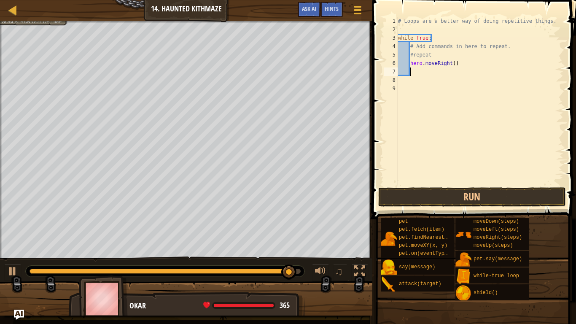
type textarea "m"
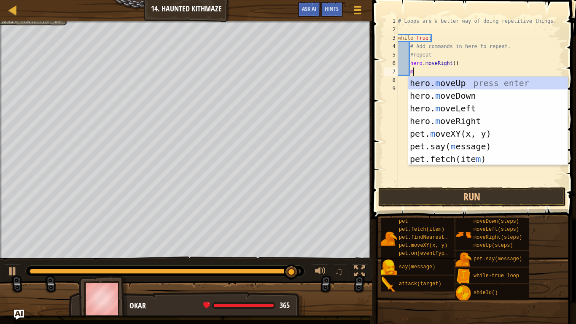
scroll to position [4, 2]
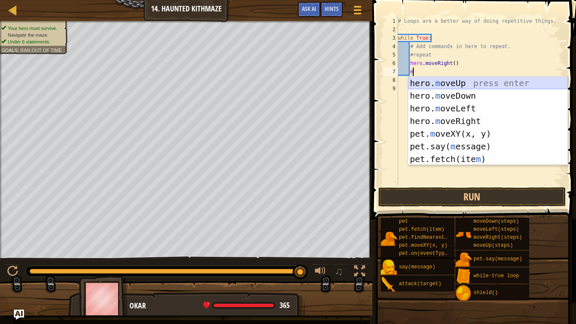
click at [470, 84] on div "hero. m oveUp press enter hero. m oveDown press enter hero. m oveLeft press ent…" at bounding box center [487, 134] width 159 height 114
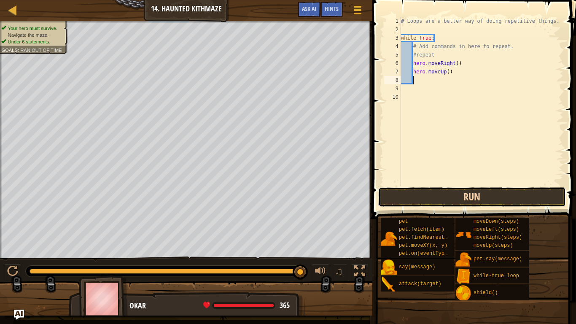
click at [443, 192] on button "Run" at bounding box center [472, 196] width 188 height 19
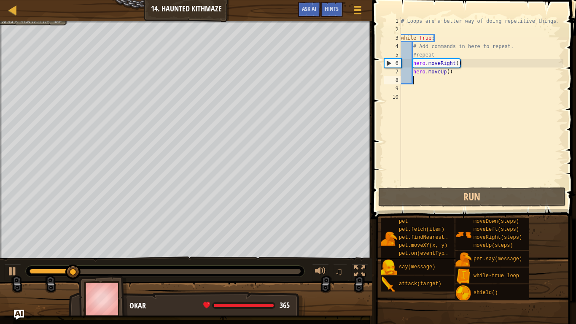
click at [457, 62] on div "# Loops are a better way of doing repetitive things. while True : # Add command…" at bounding box center [481, 110] width 164 height 186
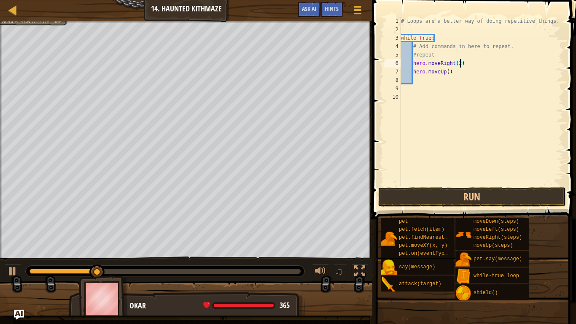
click at [449, 73] on div "# Loops are a better way of doing repetitive things. while True : # Add command…" at bounding box center [481, 110] width 164 height 186
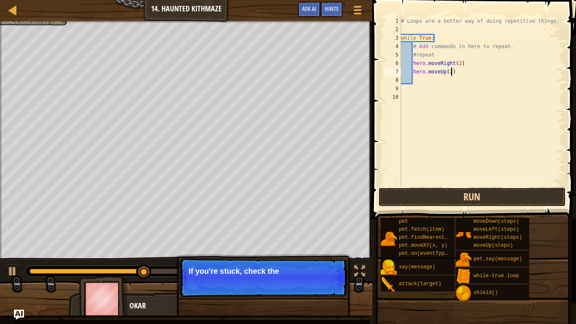
click at [456, 196] on button "Run" at bounding box center [472, 196] width 188 height 19
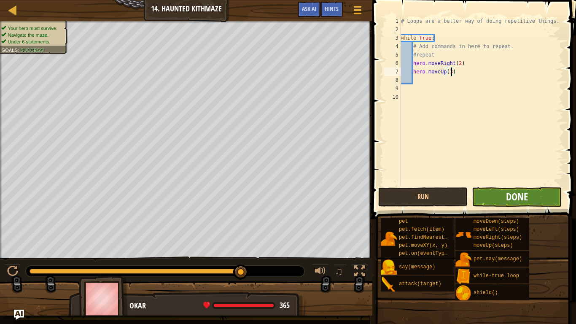
type textarea "hero.moveUp(3)"
click at [511, 200] on span "Done" at bounding box center [517, 196] width 22 height 13
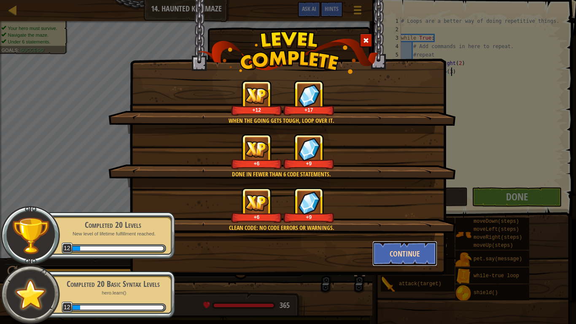
click at [400, 254] on button "Continue" at bounding box center [404, 253] width 65 height 25
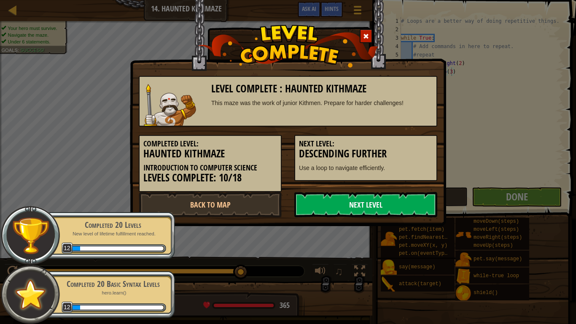
click at [371, 211] on link "Next Level" at bounding box center [365, 204] width 143 height 25
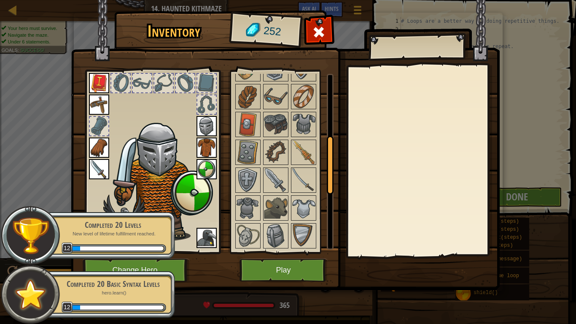
scroll to position [192, 0]
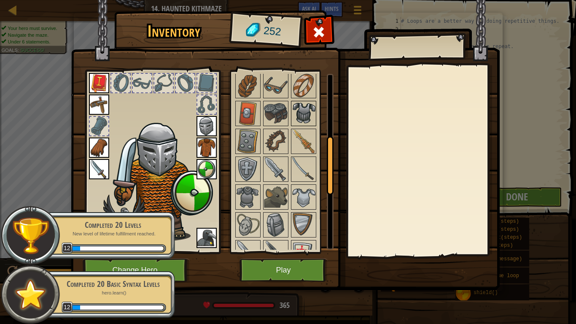
click at [304, 113] on img at bounding box center [304, 114] width 24 height 24
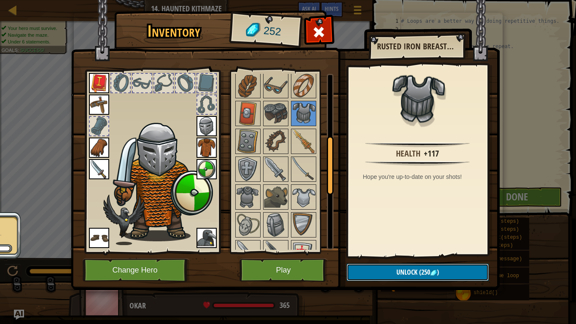
click at [390, 266] on button "Unlock (250 )" at bounding box center [418, 272] width 142 height 17
click at [385, 266] on button "Confirm" at bounding box center [418, 272] width 142 height 17
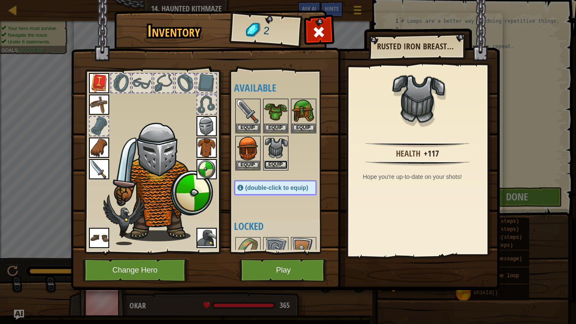
click at [280, 164] on button "Equip" at bounding box center [276, 164] width 24 height 9
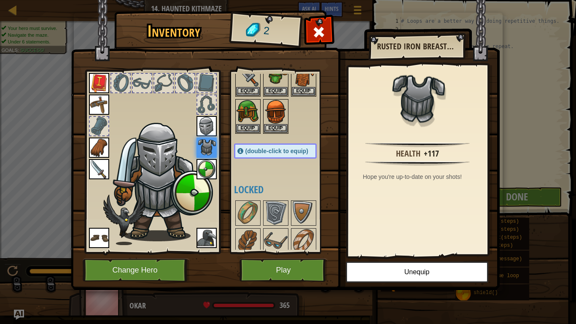
scroll to position [41, 0]
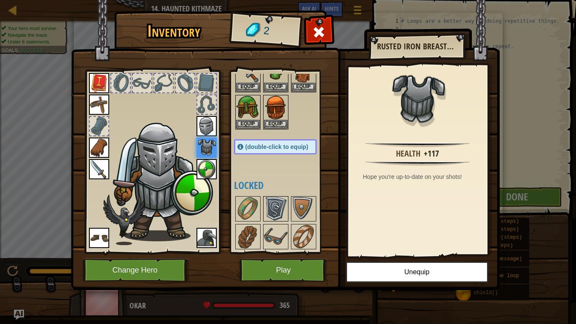
click at [278, 210] on img at bounding box center [276, 209] width 24 height 24
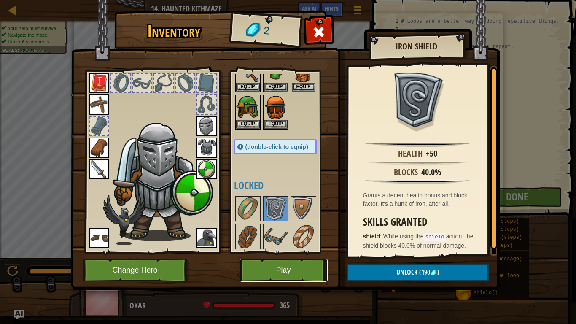
click at [271, 266] on button "Play" at bounding box center [283, 269] width 88 height 23
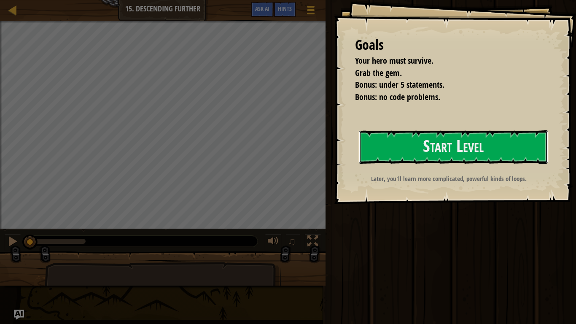
click at [451, 134] on button "Start Level" at bounding box center [453, 146] width 189 height 33
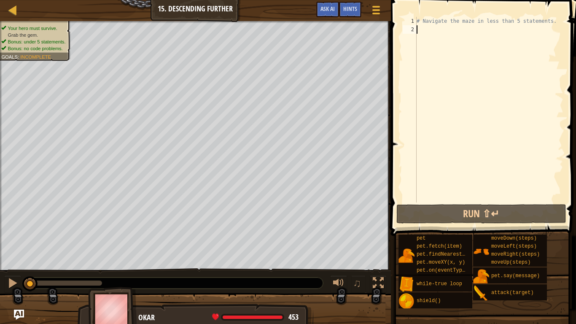
type textarea "m"
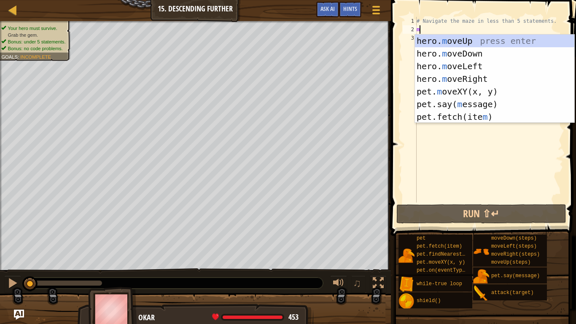
scroll to position [4, 0]
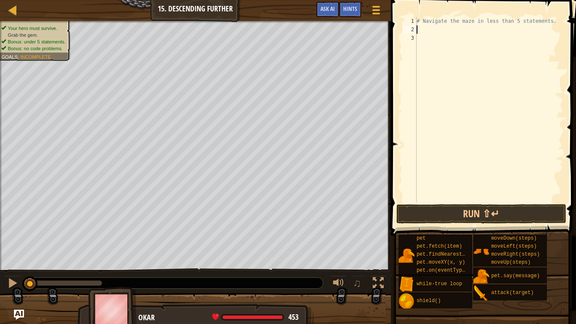
type textarea "3"
type textarea "#"
type textarea "w"
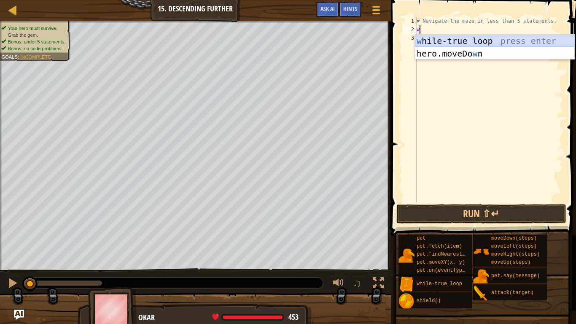
click at [461, 41] on div "w [PERSON_NAME]-true loop press enter hero.moveDo w n press enter" at bounding box center [494, 60] width 159 height 51
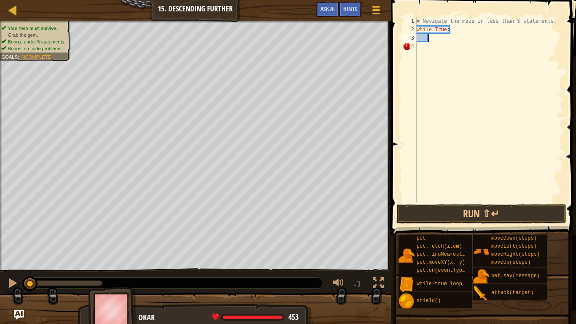
click at [454, 32] on div "# Navigate the maze in less than 5 statements. while True :" at bounding box center [489, 118] width 148 height 202
type textarea "while True:"
click at [426, 40] on div "# Navigate the maze in less than 5 statements. while True :" at bounding box center [489, 118] width 148 height 202
type textarea "#"
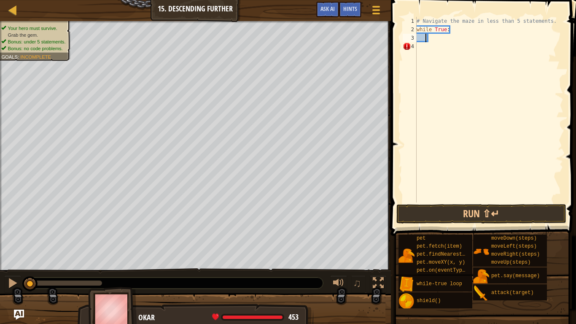
type textarea "3"
type textarea "#repeat"
click at [458, 44] on div "# Navigate the maze in less than 5 statements. while True : #repeat" at bounding box center [489, 118] width 148 height 202
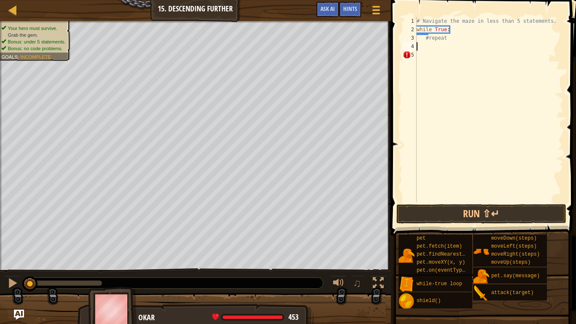
click at [445, 42] on div "# Navigate the maze in less than 5 statements. while True : #repeat" at bounding box center [489, 118] width 148 height 202
click at [445, 40] on div "# Navigate the maze in less than 5 statements. while True : #repeat" at bounding box center [489, 118] width 148 height 202
type textarea "#"
click at [449, 31] on div "# Navigate the maze in less than 5 statements. while True :" at bounding box center [489, 118] width 148 height 202
type textarea "while True:"
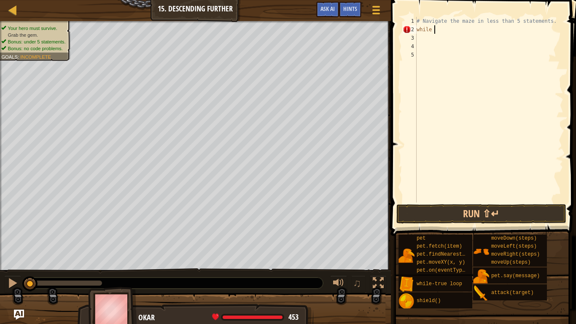
type textarea "w"
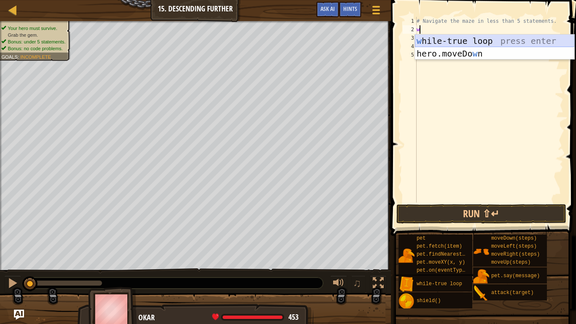
click at [458, 40] on div "w [PERSON_NAME]-true loop press enter hero.moveDo w n press enter" at bounding box center [494, 60] width 159 height 51
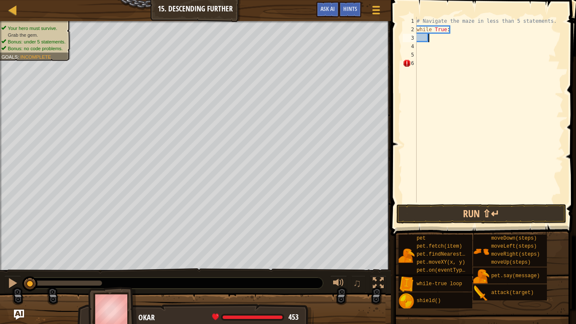
click at [423, 38] on div "# Navigate the maze in less than 5 statements. while True :" at bounding box center [489, 118] width 148 height 202
click at [418, 38] on div "# Navigate the maze in less than 5 statements. while True :" at bounding box center [489, 118] width 148 height 202
type textarea "#repeat"
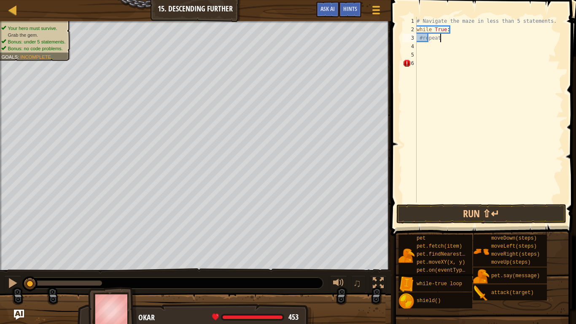
click at [422, 44] on div "# Navigate the maze in less than 5 statements. while True : #repeat" at bounding box center [489, 118] width 148 height 202
click at [442, 39] on div "# Navigate the maze in less than 5 statements. while True : #repeat" at bounding box center [489, 118] width 148 height 202
type textarea "#repeat"
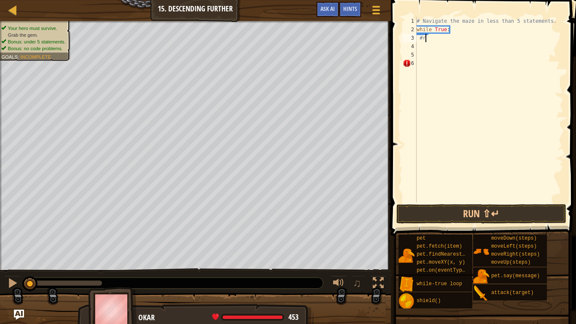
type textarea "#"
type textarea "w"
type textarea "m"
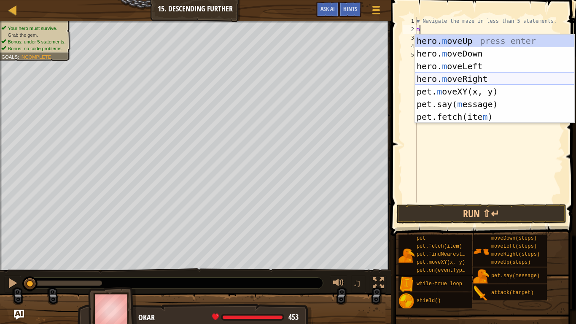
click at [465, 77] on div "hero. m oveUp press enter hero. m oveDown press enter hero. m oveLeft press ent…" at bounding box center [494, 92] width 159 height 114
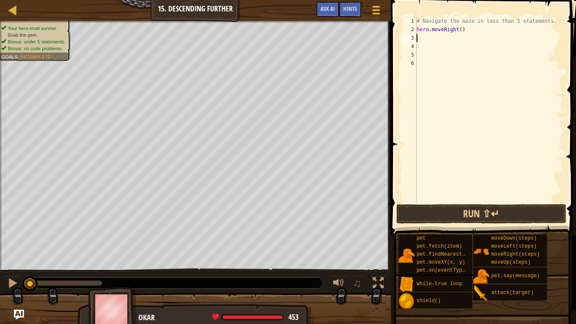
click at [462, 30] on div "# Navigate the maze in less than 5 statements. hero . moveRight ( )" at bounding box center [489, 118] width 148 height 202
type textarea "hero.moveRight(2)"
click at [443, 36] on div "# Navigate the maze in less than 5 statements. hero . moveRight ( 2 )" at bounding box center [489, 118] width 148 height 202
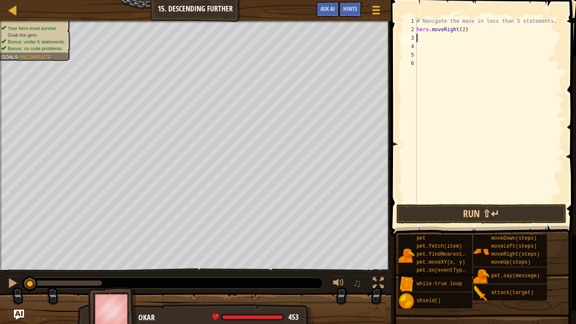
type textarea "m"
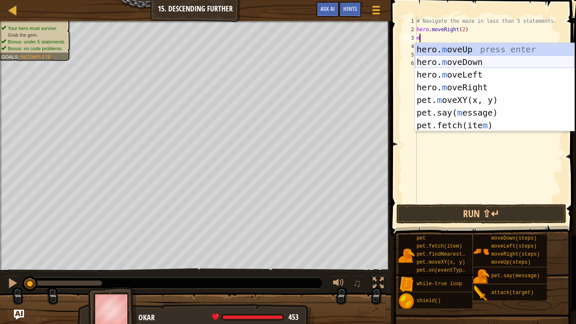
click at [455, 62] on div "hero. m oveUp press enter hero. m oveDown press enter hero. m oveLeft press ent…" at bounding box center [494, 100] width 159 height 114
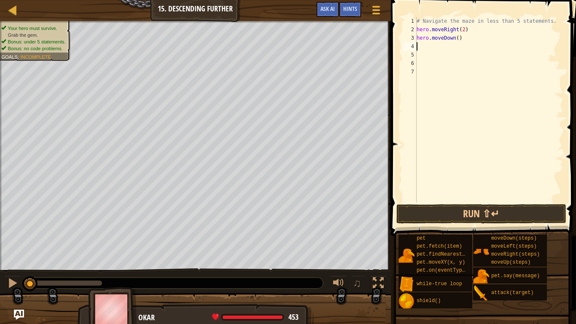
click at [420, 24] on div "# Navigate the maze in less than 5 statements. hero . moveRight ( 2 ) hero . mo…" at bounding box center [489, 118] width 148 height 202
type textarea "# Navigate the maze in less than 5 statements."
click at [553, 23] on div "# Navigate the maze in less than 5 statements. hero . moveRight ( 2 ) hero . mo…" at bounding box center [489, 118] width 148 height 202
click at [498, 211] on button "Run ⇧↵" at bounding box center [481, 213] width 170 height 19
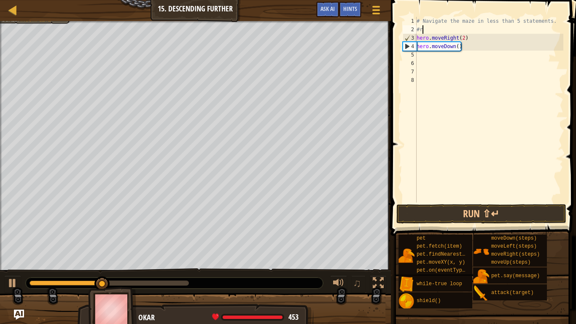
scroll to position [4, 0]
type textarea "#"
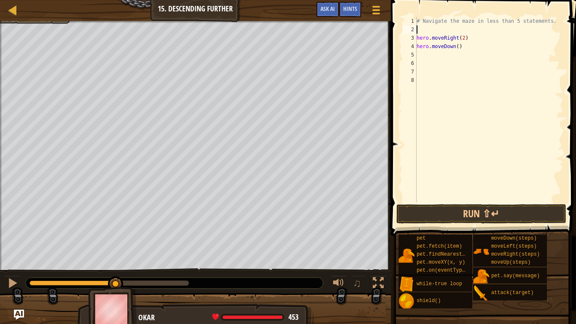
type textarea "# Navigate the maze in less than 5 statements."
click at [422, 50] on div "# Navigate the maze in less than 5 statements. hero . moveRight ( 2 ) hero . mo…" at bounding box center [489, 118] width 148 height 202
type textarea "m"
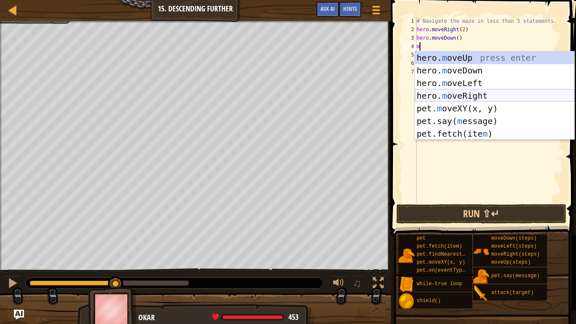
click at [447, 97] on div "hero. m oveUp press enter hero. m oveDown press enter hero. m oveLeft press ent…" at bounding box center [494, 108] width 159 height 114
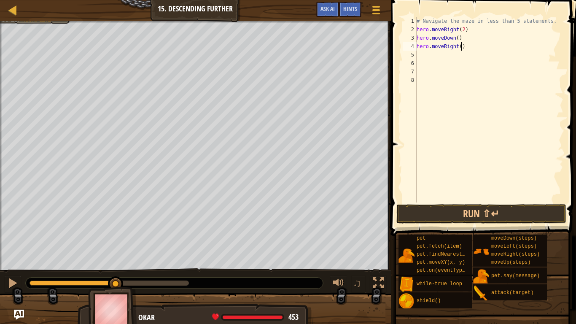
click at [460, 49] on div "# Navigate the maze in less than 5 statements. hero . moveRight ( 2 ) hero . mo…" at bounding box center [489, 118] width 148 height 202
type textarea "hero.moveRight(2)"
click at [450, 59] on div "# Navigate the maze in less than 5 statements. hero . moveRight ( 2 ) hero . mo…" at bounding box center [489, 118] width 148 height 202
click at [448, 57] on div "# Navigate the maze in less than 5 statements. hero . moveRight ( 2 ) hero . mo…" at bounding box center [489, 118] width 148 height 202
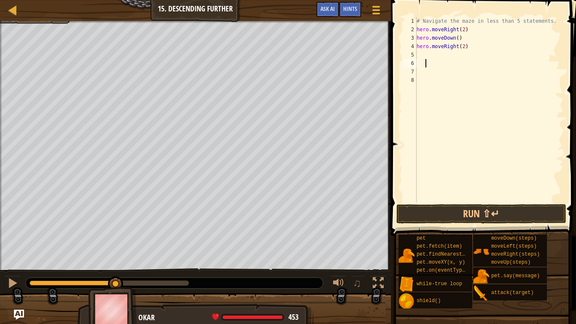
scroll to position [4, 0]
type textarea "m"
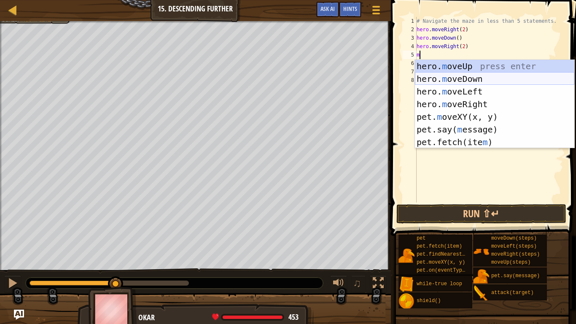
click at [452, 78] on div "hero. m oveUp press enter hero. m oveDown press enter hero. m oveLeft press ent…" at bounding box center [494, 117] width 159 height 114
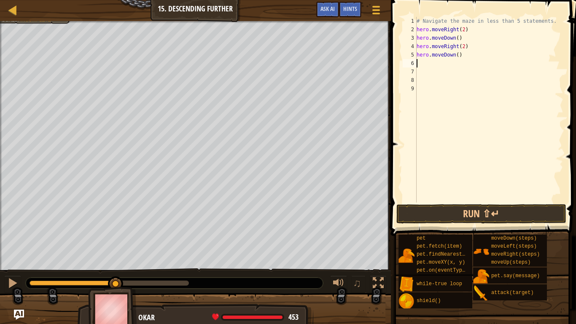
type textarea "m"
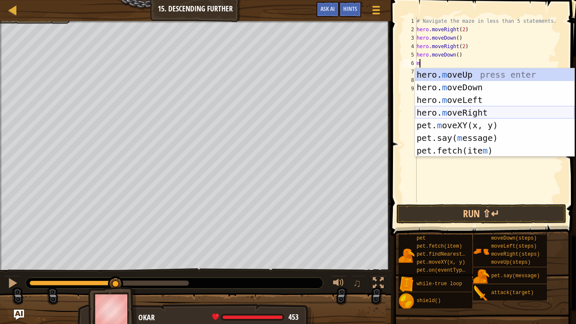
click at [461, 112] on div "hero. m oveUp press enter hero. m oveDown press enter hero. m oveLeft press ent…" at bounding box center [494, 125] width 159 height 114
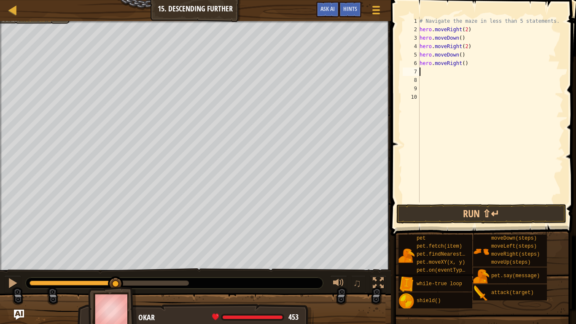
click at [465, 65] on div "# Navigate the maze in less than 5 statements. hero . moveRight ( 2 ) hero . mo…" at bounding box center [490, 118] width 145 height 202
click at [473, 214] on button "Run ⇧↵" at bounding box center [481, 213] width 170 height 19
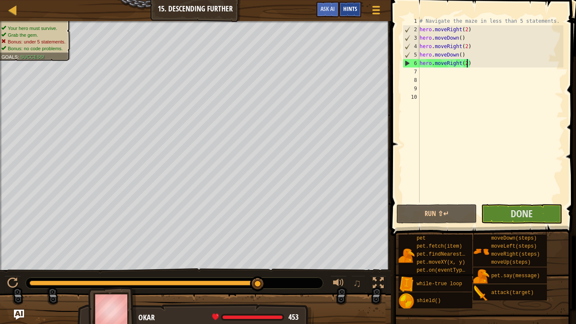
click at [355, 10] on span "Hints" at bounding box center [350, 9] width 14 height 8
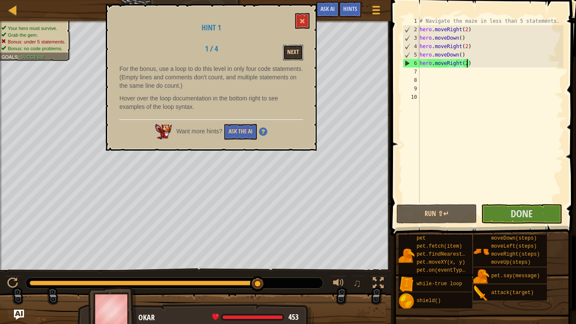
click at [295, 59] on button "Next" at bounding box center [293, 53] width 20 height 16
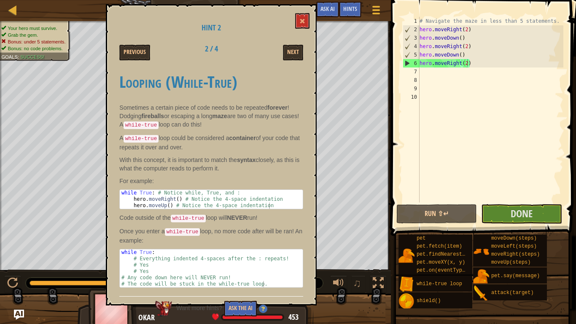
type textarea "# Navigate the maze in less than 5 statements."
click at [553, 20] on div "# Navigate the maze in less than 5 statements. hero . moveRight ( 2 ) hero . mo…" at bounding box center [490, 118] width 145 height 202
click at [555, 21] on div "# Navigate the maze in less than 5 statements. hero . moveRight ( 2 ) hero . mo…" at bounding box center [490, 118] width 145 height 202
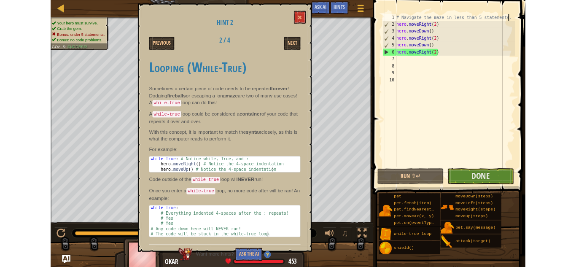
scroll to position [4, 0]
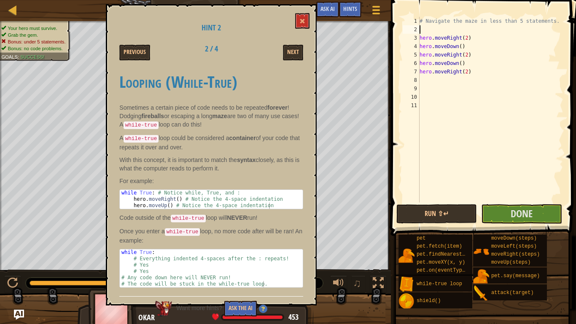
type textarea "w"
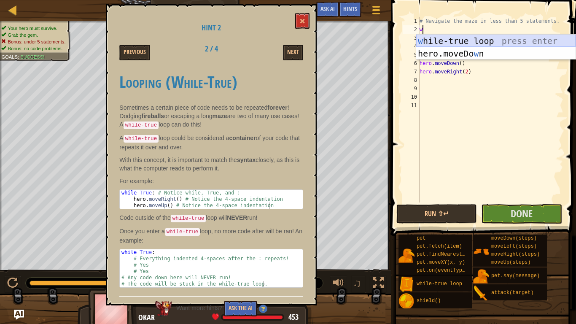
click at [551, 39] on div "w [PERSON_NAME]-true loop press enter hero.moveDo w n press enter" at bounding box center [495, 60] width 159 height 51
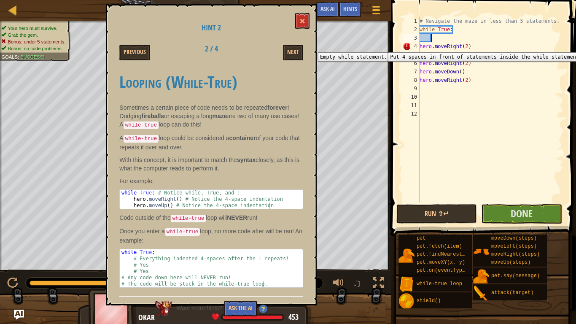
click at [419, 46] on div "4" at bounding box center [411, 46] width 17 height 8
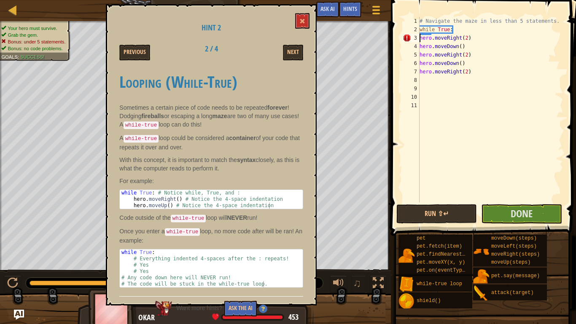
type textarea "hero.moveRight(2)"
click at [298, 24] on button at bounding box center [302, 21] width 14 height 16
